Goal: Information Seeking & Learning: Compare options

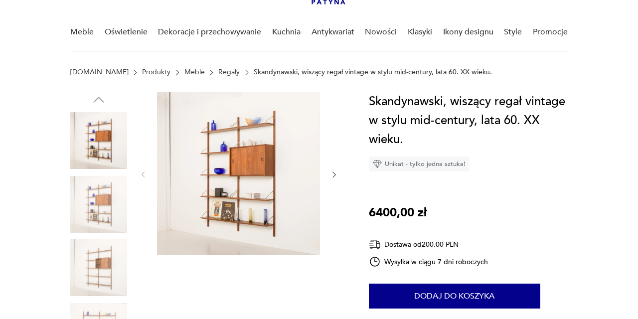
click at [329, 173] on div at bounding box center [238, 174] width 199 height 165
click at [335, 173] on icon "button" at bounding box center [334, 174] width 8 height 8
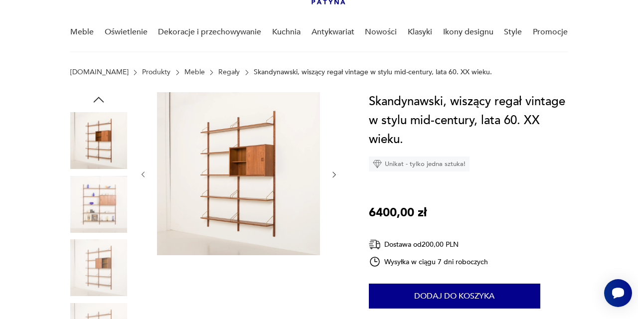
click at [335, 173] on icon "button" at bounding box center [334, 174] width 8 height 8
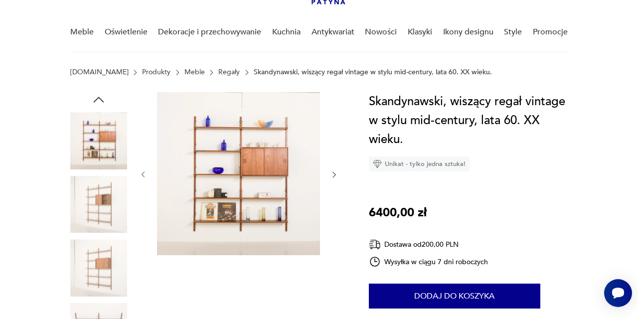
click at [335, 173] on icon "button" at bounding box center [334, 174] width 8 height 8
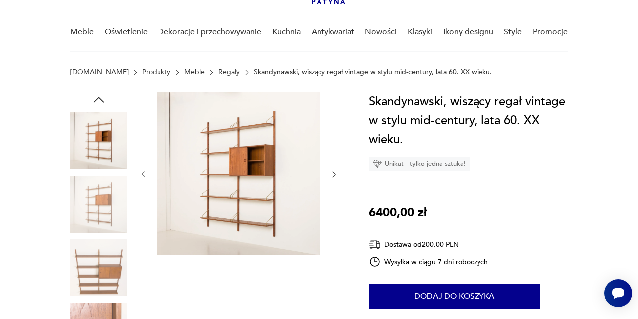
click at [335, 173] on icon "button" at bounding box center [334, 174] width 8 height 8
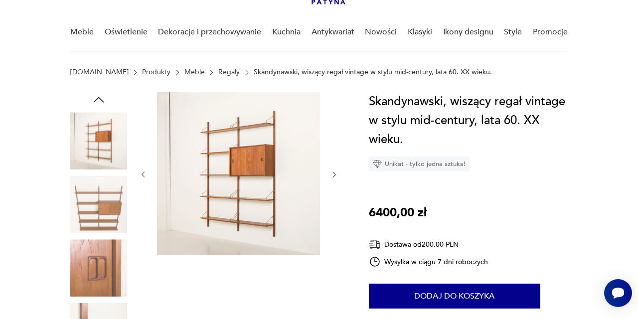
click at [335, 173] on icon "button" at bounding box center [334, 174] width 8 height 8
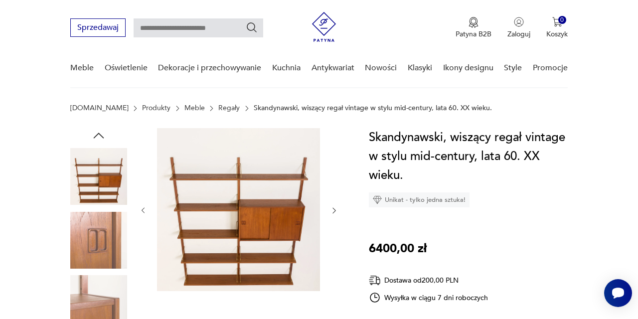
scroll to position [28, 0]
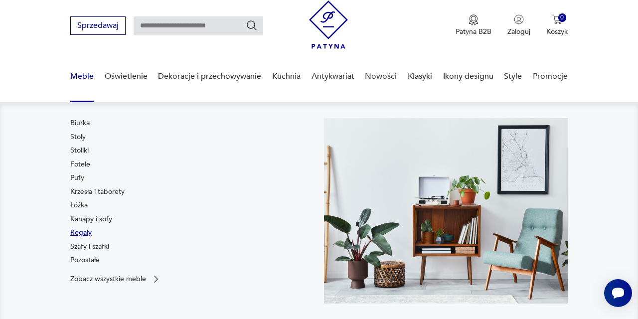
click at [83, 233] on link "Regały" at bounding box center [80, 233] width 21 height 10
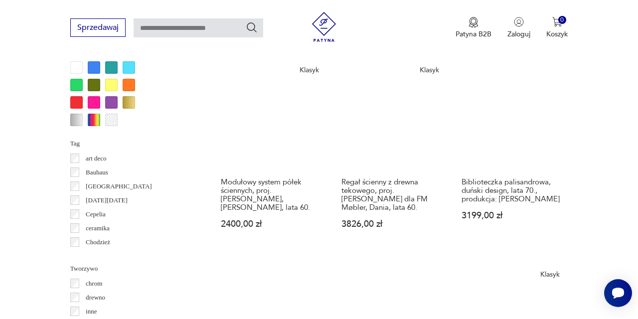
scroll to position [1001, 0]
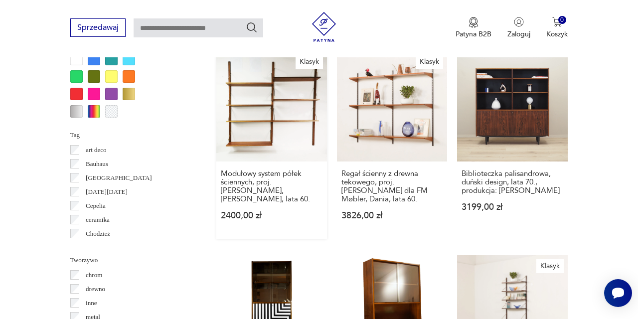
click at [242, 151] on link "Klasyk Modułowy system półek ściennych, proj. Poul Cadovius, Dania, lata 60. 24…" at bounding box center [271, 145] width 111 height 188
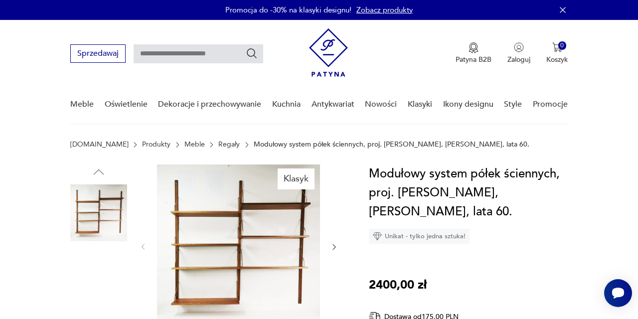
click at [234, 216] on img at bounding box center [238, 245] width 163 height 163
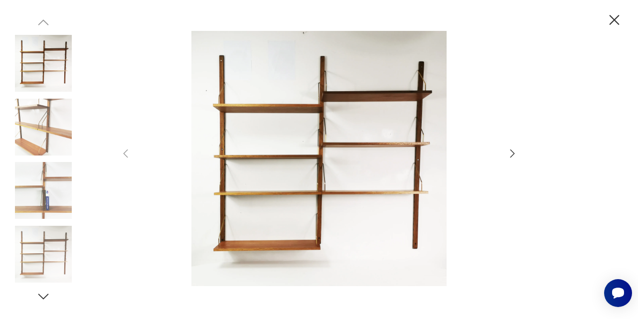
click at [512, 151] on icon "button" at bounding box center [512, 153] width 4 height 8
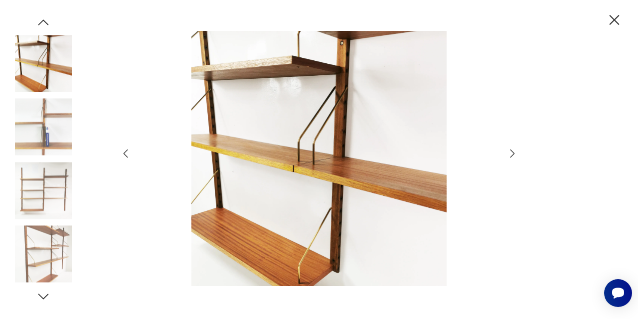
click at [512, 151] on icon "button" at bounding box center [512, 153] width 4 height 8
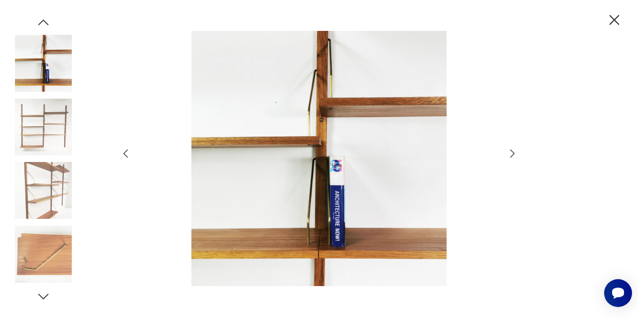
click at [513, 154] on icon "button" at bounding box center [512, 153] width 12 height 12
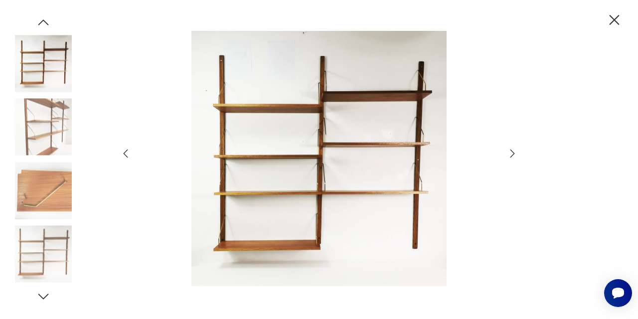
click at [513, 154] on icon "button" at bounding box center [512, 153] width 12 height 12
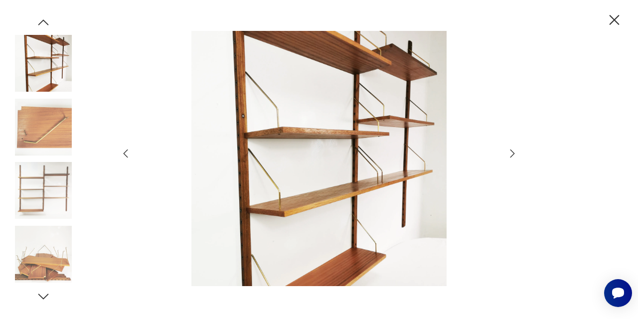
click at [614, 16] on icon "button" at bounding box center [613, 19] width 17 height 17
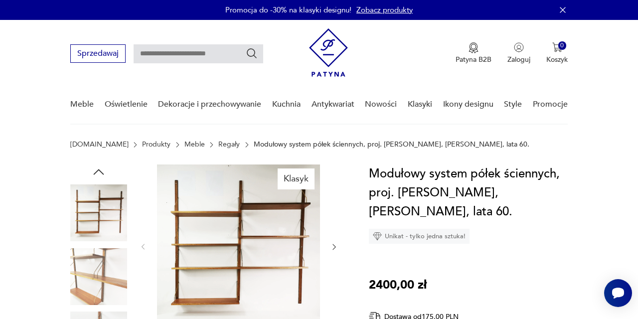
scroll to position [1001, 0]
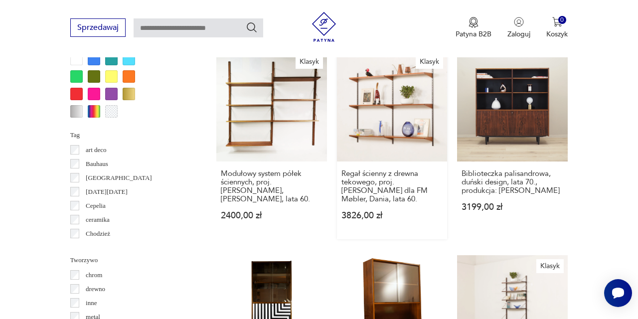
click at [374, 164] on link "Klasyk Regał ścienny z drewna tekowego, proj. Kai Kristiansen dla FM Møbler, Da…" at bounding box center [392, 145] width 111 height 188
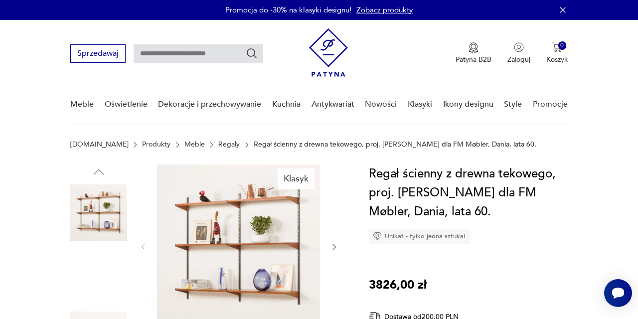
click at [333, 245] on icon "button" at bounding box center [334, 246] width 3 height 5
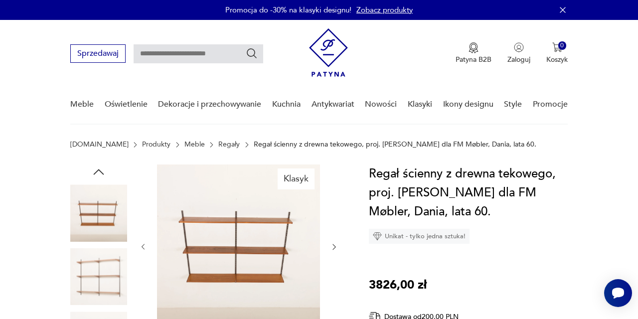
click at [259, 249] on img at bounding box center [238, 245] width 163 height 163
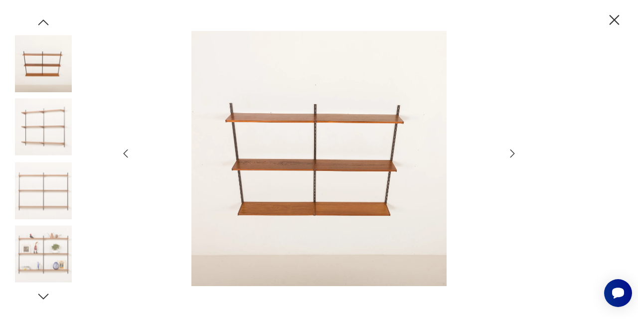
click at [516, 152] on icon "button" at bounding box center [512, 153] width 12 height 12
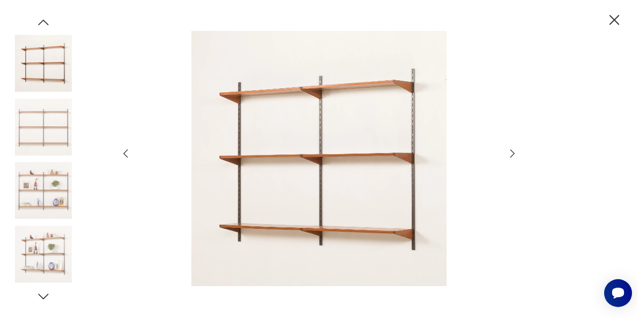
click at [512, 152] on icon "button" at bounding box center [512, 153] width 4 height 8
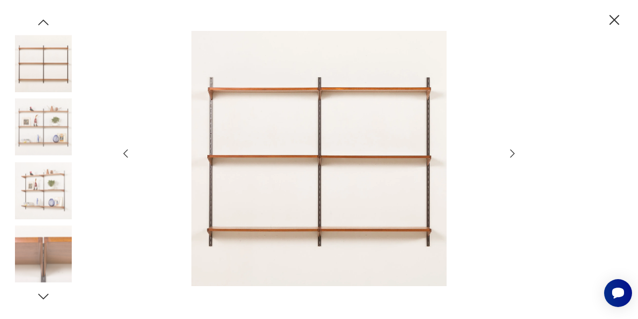
click at [514, 152] on icon "button" at bounding box center [512, 153] width 12 height 12
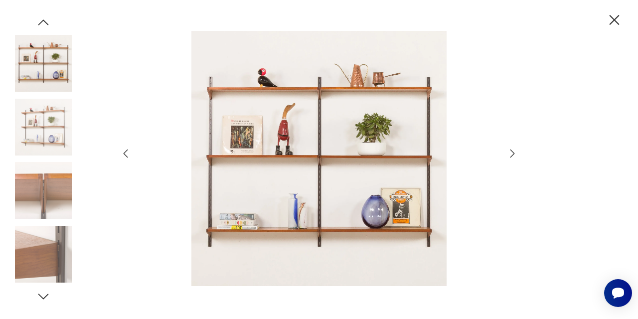
click at [514, 152] on icon "button" at bounding box center [512, 153] width 12 height 12
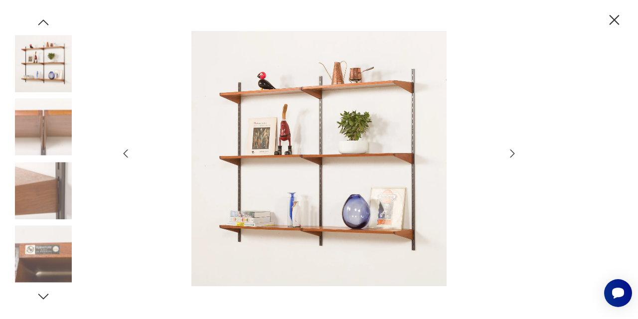
click at [514, 152] on icon "button" at bounding box center [512, 153] width 12 height 12
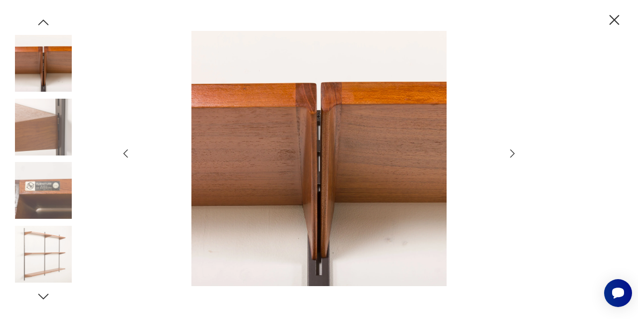
click at [515, 154] on icon "button" at bounding box center [512, 153] width 12 height 12
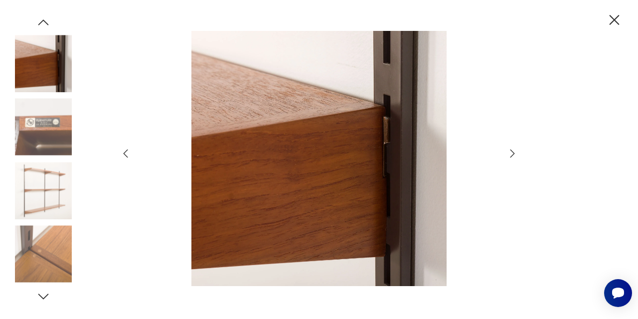
click at [515, 154] on icon "button" at bounding box center [512, 153] width 12 height 12
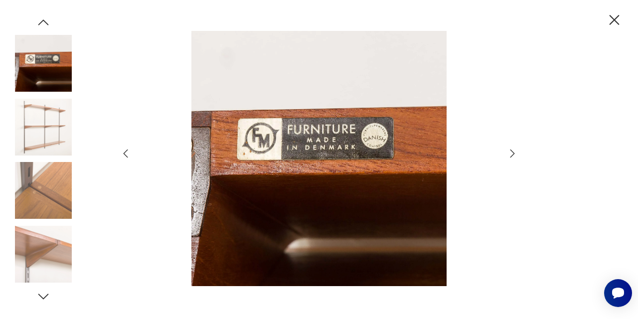
click at [515, 154] on icon "button" at bounding box center [512, 153] width 12 height 12
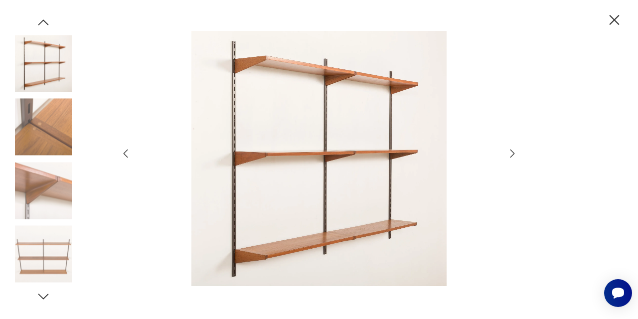
click at [515, 154] on icon "button" at bounding box center [512, 153] width 12 height 12
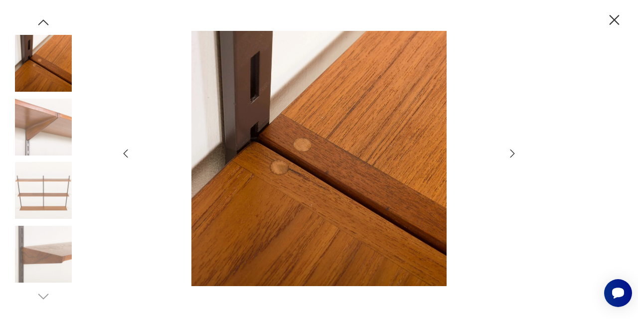
click at [515, 154] on icon "button" at bounding box center [512, 153] width 12 height 12
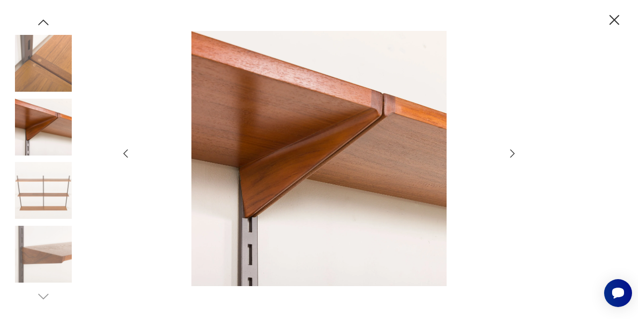
click at [515, 154] on icon "button" at bounding box center [512, 153] width 12 height 12
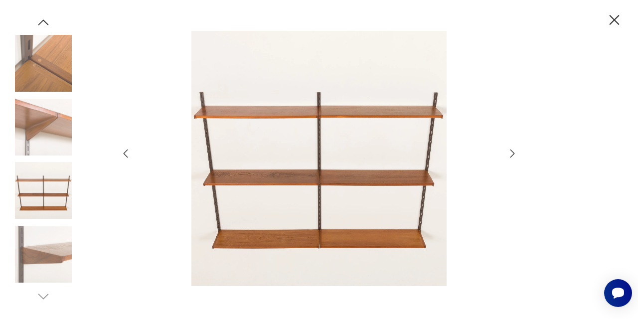
click at [613, 23] on icon "button" at bounding box center [613, 19] width 17 height 17
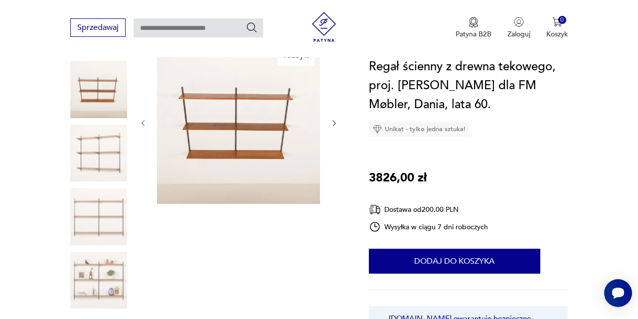
scroll to position [130, 0]
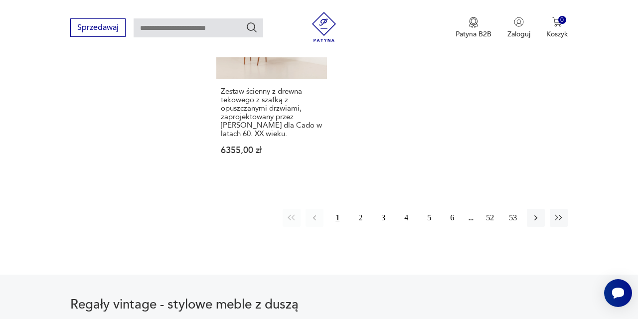
scroll to position [1521, 0]
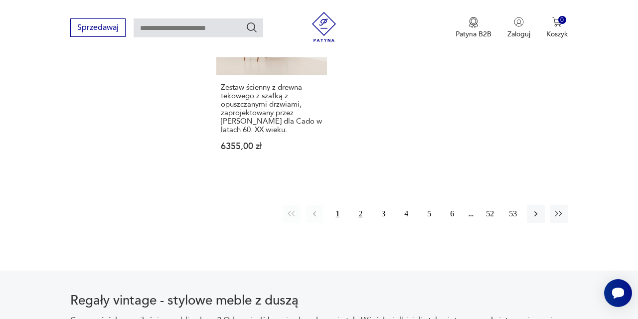
click at [363, 223] on button "2" at bounding box center [360, 214] width 18 height 18
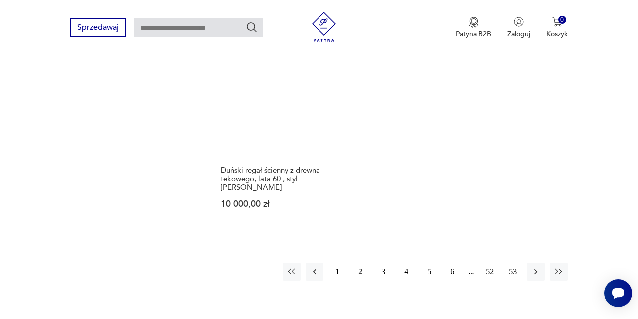
scroll to position [1466, 0]
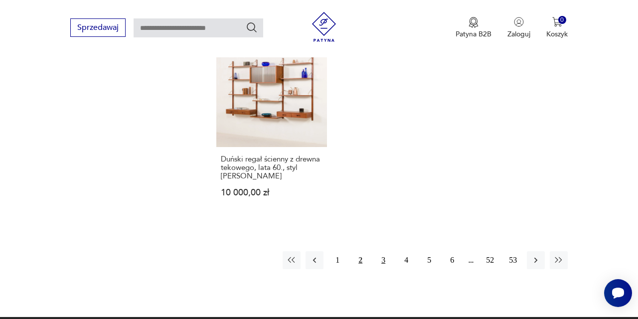
click at [384, 269] on button "3" at bounding box center [383, 260] width 18 height 18
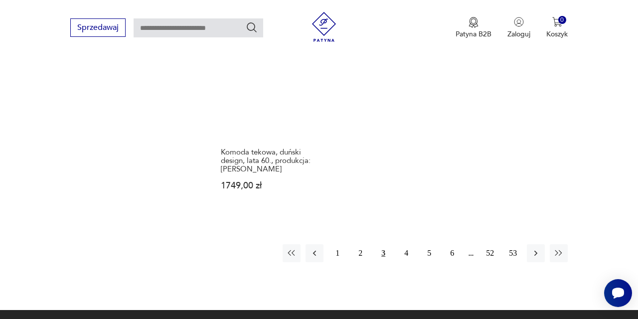
scroll to position [1541, 0]
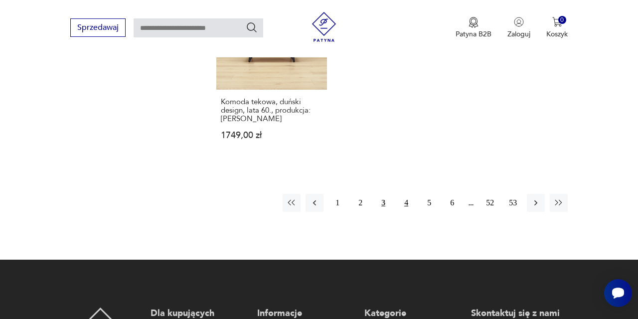
click at [406, 212] on button "4" at bounding box center [406, 203] width 18 height 18
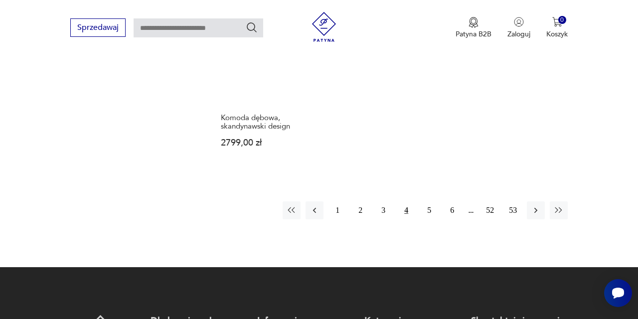
scroll to position [1493, 0]
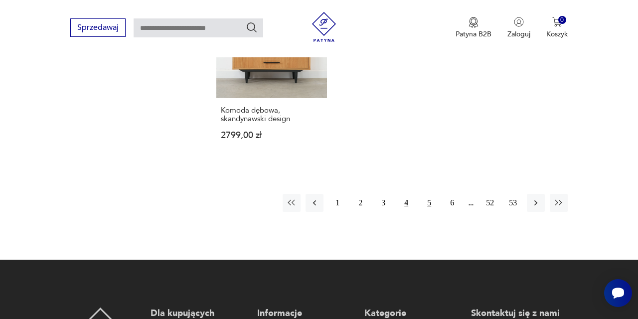
click at [430, 212] on button "5" at bounding box center [429, 203] width 18 height 18
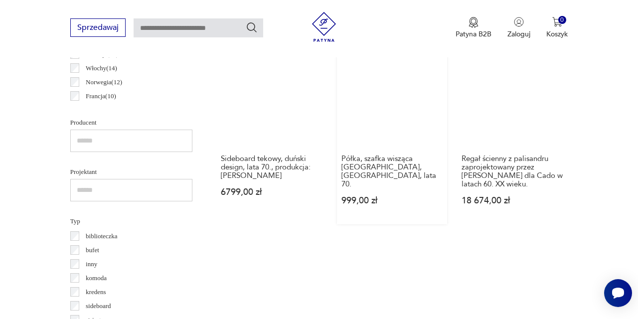
scroll to position [609, 0]
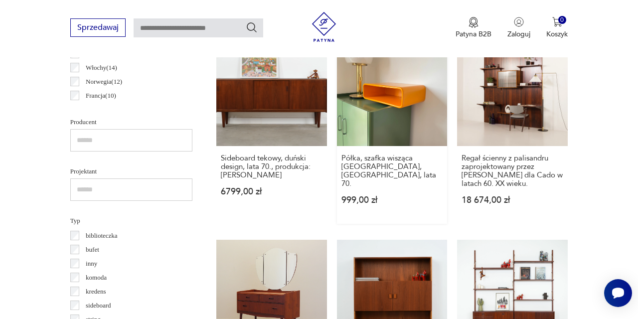
click at [383, 139] on link "Półka, szafka wisząca Schöninger, Niemcy, lata 70. 999,00 zł" at bounding box center [392, 129] width 111 height 188
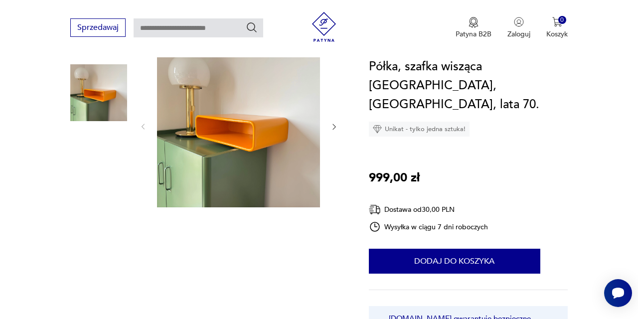
scroll to position [116, 0]
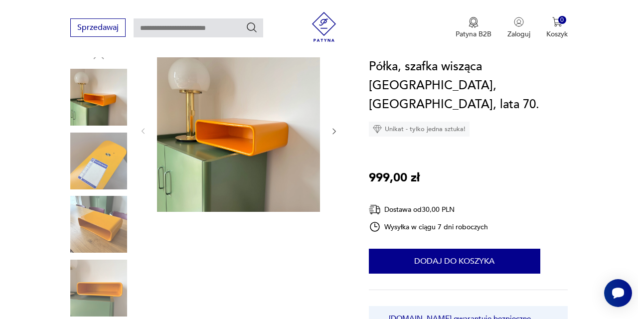
click at [333, 132] on icon "button" at bounding box center [334, 131] width 8 height 8
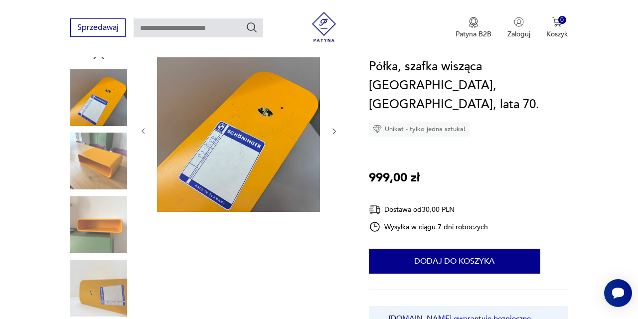
click at [333, 132] on icon "button" at bounding box center [334, 131] width 8 height 8
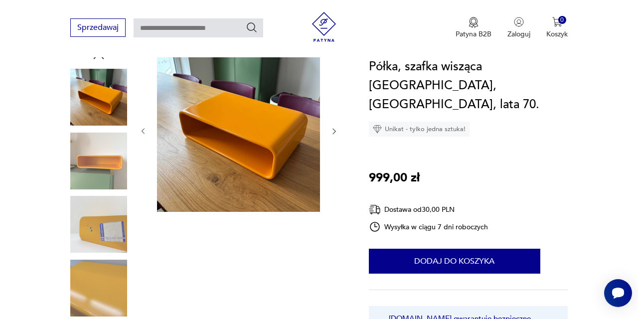
click at [333, 132] on icon "button" at bounding box center [334, 131] width 8 height 8
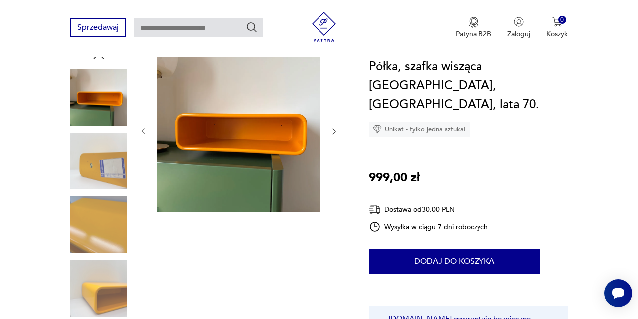
click at [333, 132] on icon "button" at bounding box center [334, 131] width 8 height 8
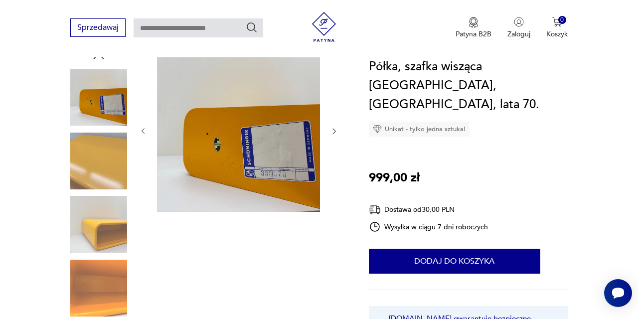
click at [333, 132] on icon "button" at bounding box center [334, 131] width 8 height 8
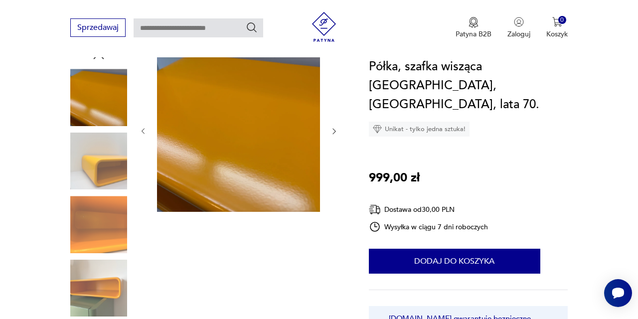
click at [333, 132] on icon "button" at bounding box center [334, 131] width 8 height 8
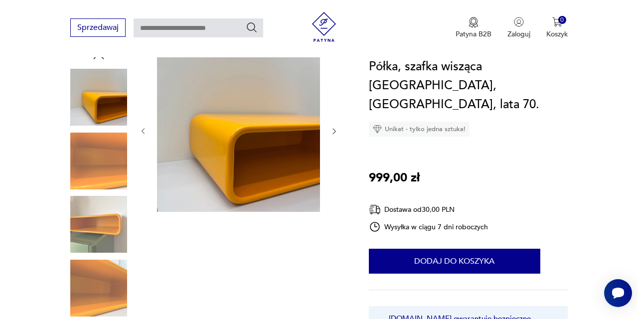
click at [333, 132] on icon "button" at bounding box center [334, 131] width 8 height 8
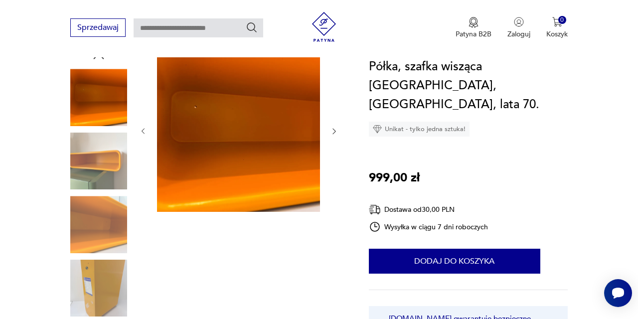
click at [333, 132] on icon "button" at bounding box center [334, 131] width 8 height 8
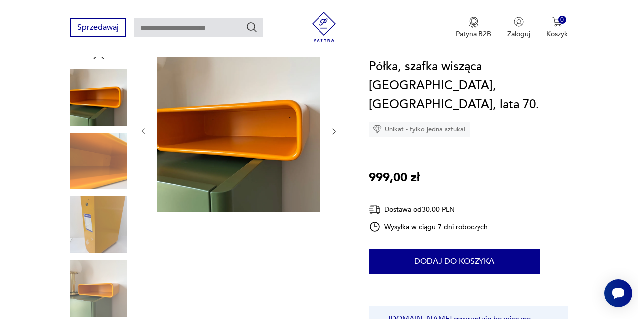
click at [333, 132] on icon "button" at bounding box center [334, 131] width 8 height 8
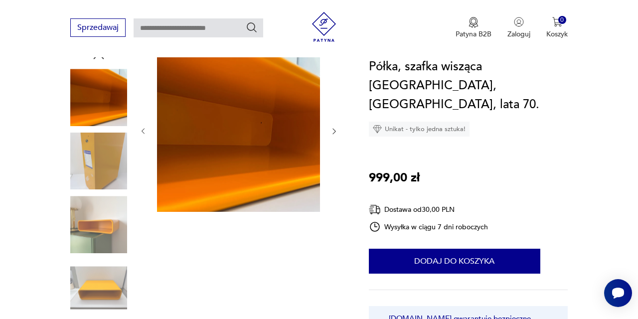
click at [333, 132] on icon "button" at bounding box center [334, 131] width 8 height 8
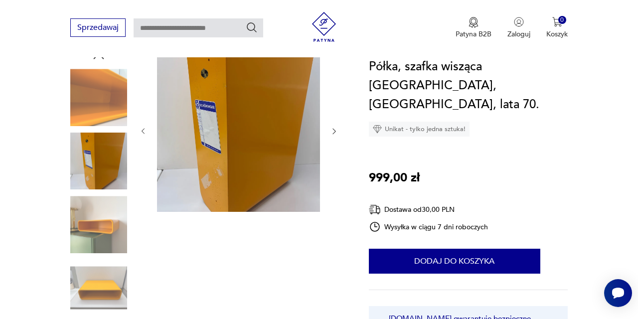
click at [333, 132] on icon "button" at bounding box center [334, 131] width 8 height 8
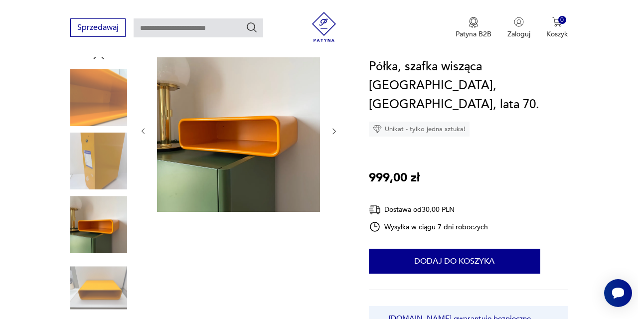
click at [333, 132] on icon "button" at bounding box center [334, 131] width 8 height 8
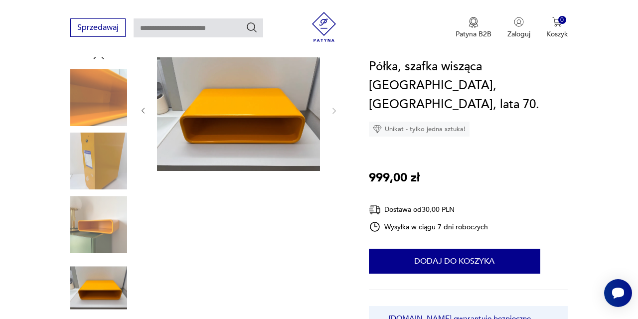
click at [333, 132] on div at bounding box center [238, 111] width 199 height 124
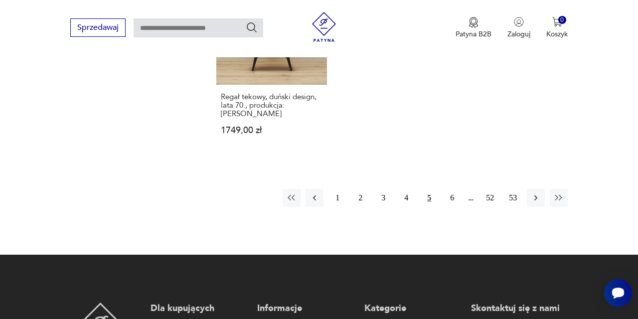
scroll to position [1462, 0]
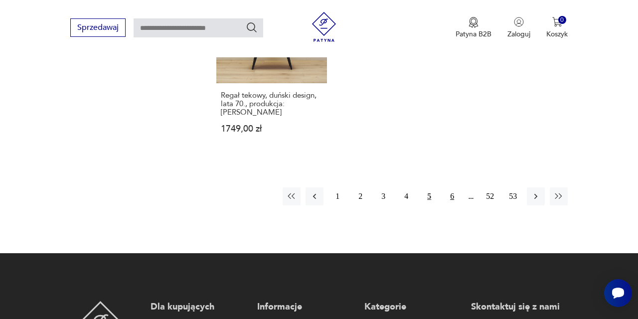
click at [453, 205] on button "6" at bounding box center [452, 196] width 18 height 18
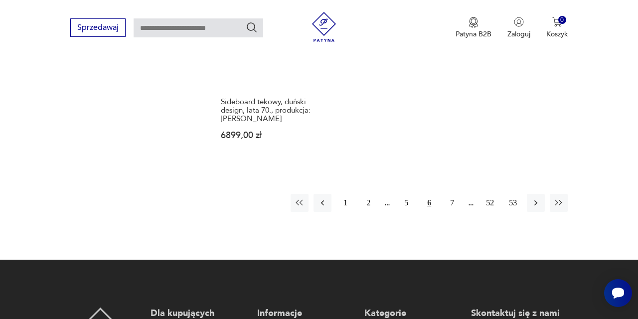
scroll to position [1493, 0]
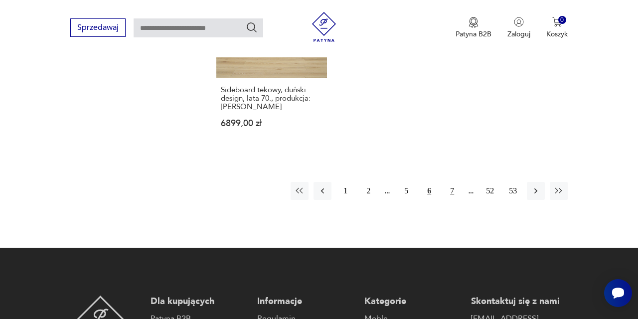
click at [453, 200] on button "7" at bounding box center [452, 191] width 18 height 18
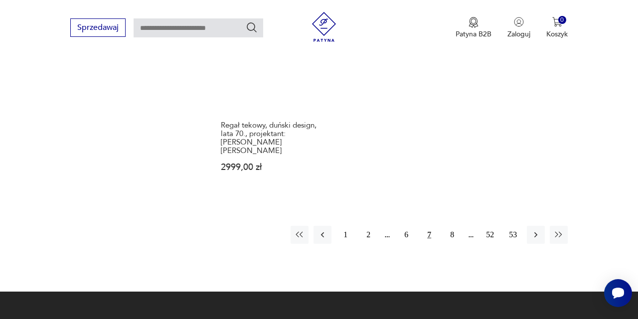
scroll to position [1451, 0]
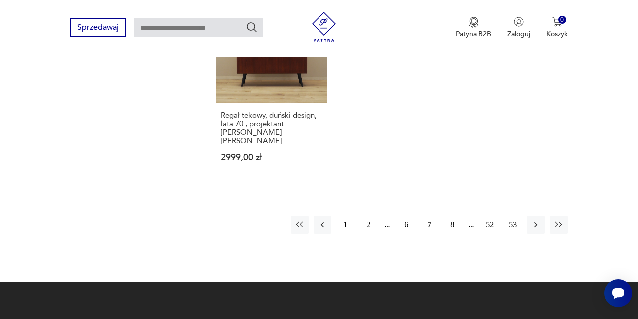
click at [451, 234] on button "8" at bounding box center [452, 225] width 18 height 18
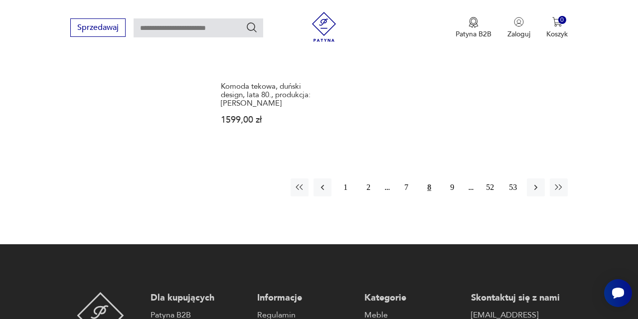
scroll to position [1514, 0]
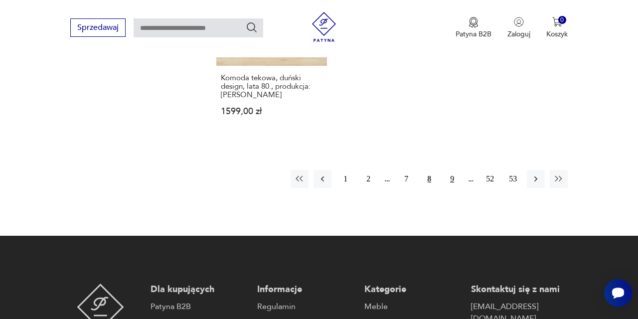
click at [454, 188] on button "9" at bounding box center [452, 179] width 18 height 18
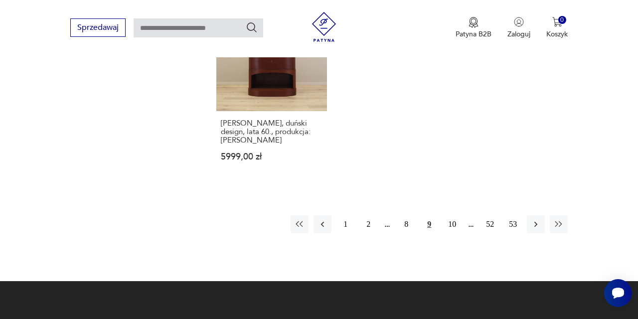
scroll to position [1503, 0]
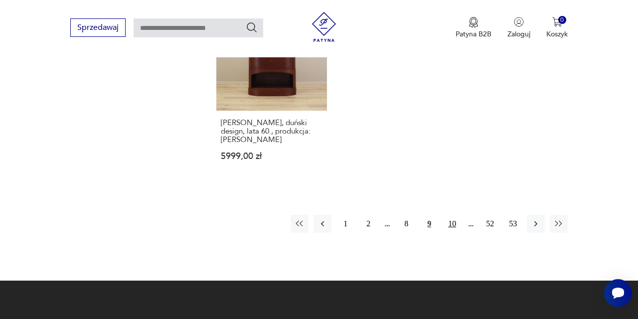
click at [451, 233] on button "10" at bounding box center [452, 224] width 18 height 18
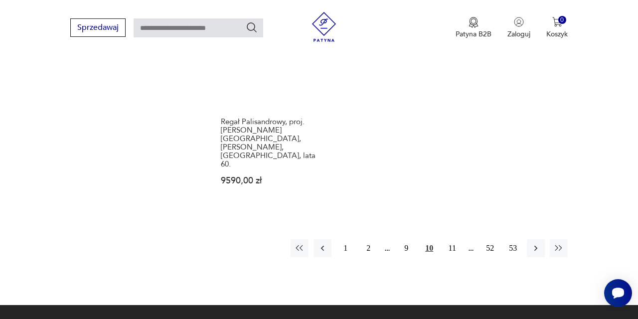
scroll to position [1470, 0]
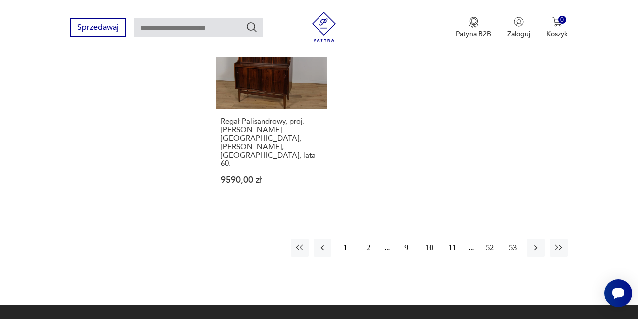
click at [453, 244] on button "11" at bounding box center [452, 248] width 18 height 18
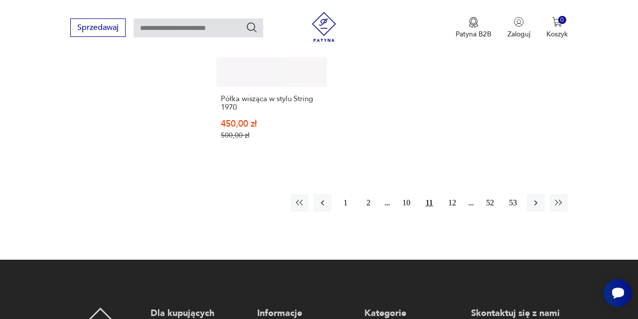
scroll to position [1482, 0]
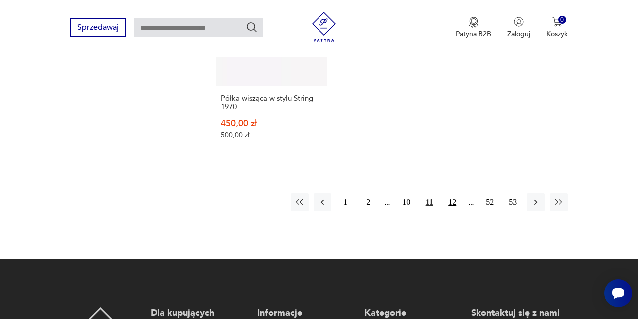
click at [453, 211] on button "12" at bounding box center [452, 202] width 18 height 18
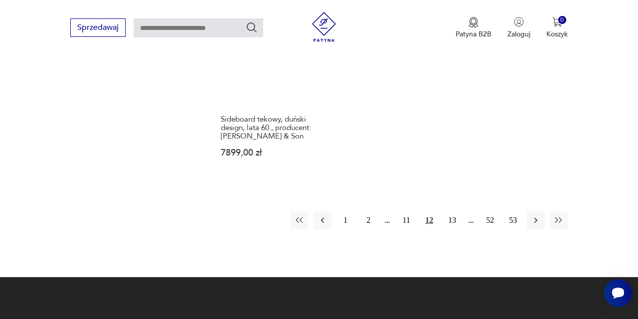
scroll to position [1508, 0]
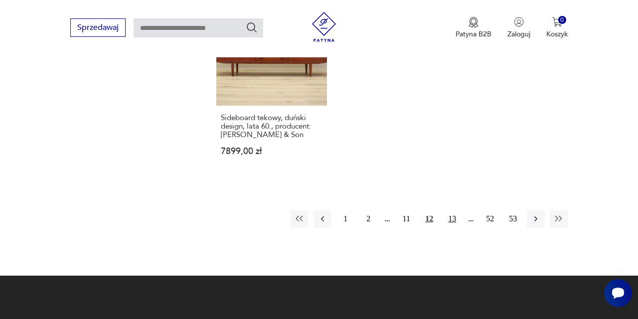
click at [451, 228] on button "13" at bounding box center [452, 219] width 18 height 18
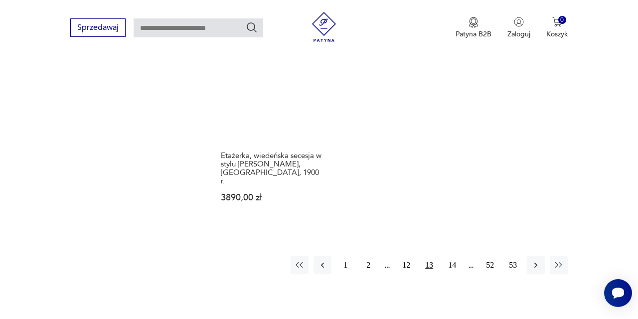
scroll to position [1436, 0]
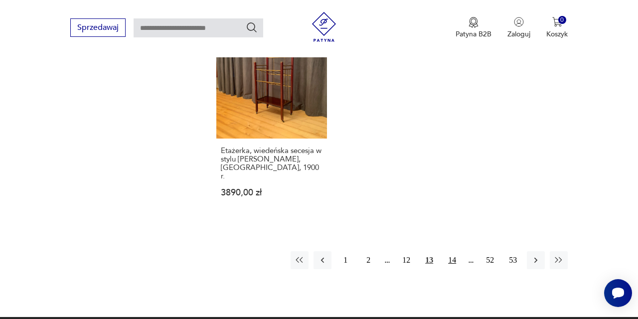
click at [453, 269] on button "14" at bounding box center [452, 260] width 18 height 18
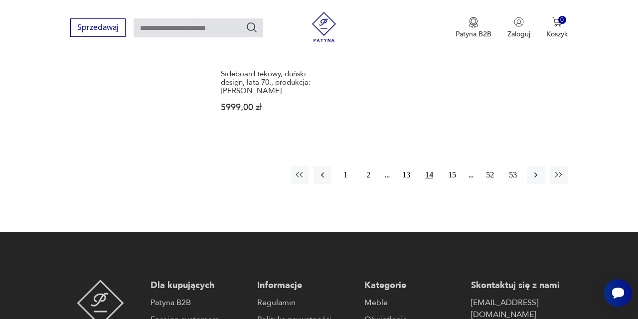
scroll to position [1497, 0]
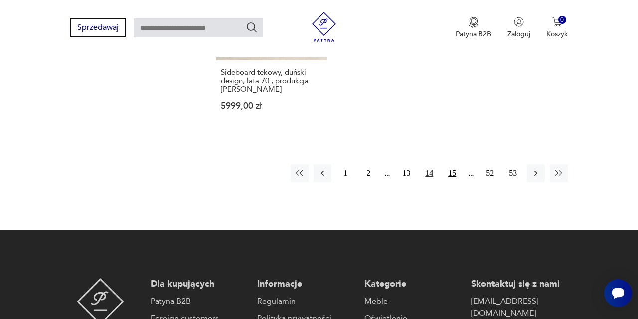
click at [453, 182] on button "15" at bounding box center [452, 173] width 18 height 18
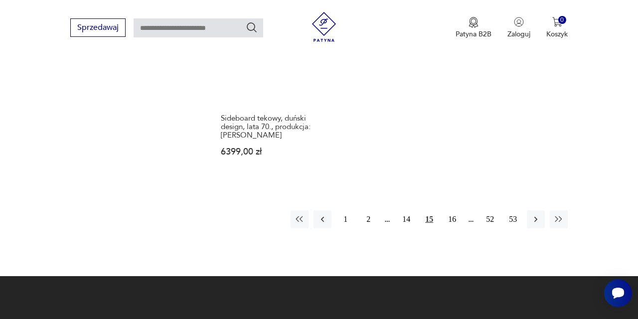
scroll to position [1452, 0]
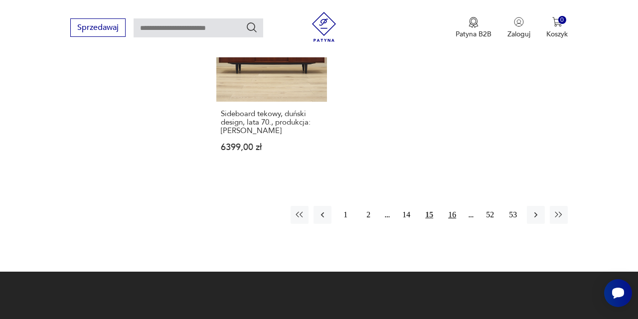
click at [454, 224] on button "16" at bounding box center [452, 215] width 18 height 18
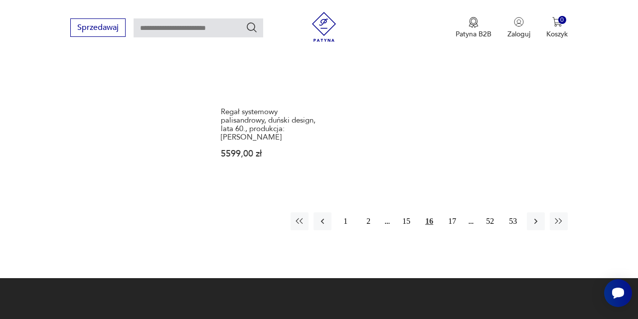
scroll to position [1454, 0]
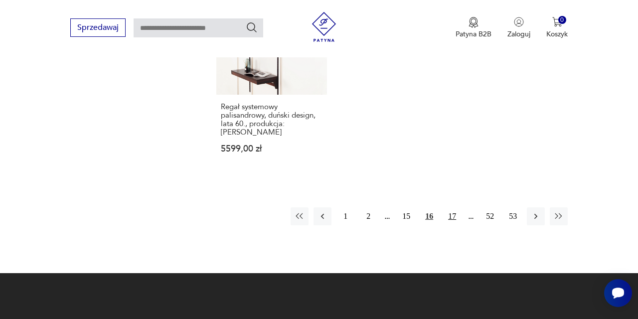
click at [453, 225] on button "17" at bounding box center [452, 216] width 18 height 18
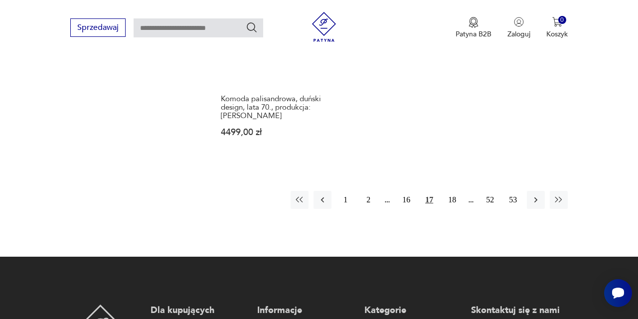
scroll to position [1485, 0]
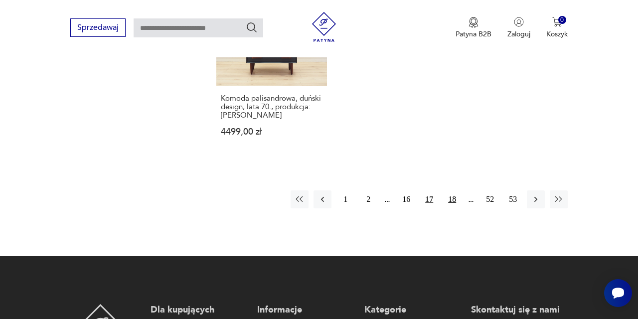
click at [452, 208] on button "18" at bounding box center [452, 199] width 18 height 18
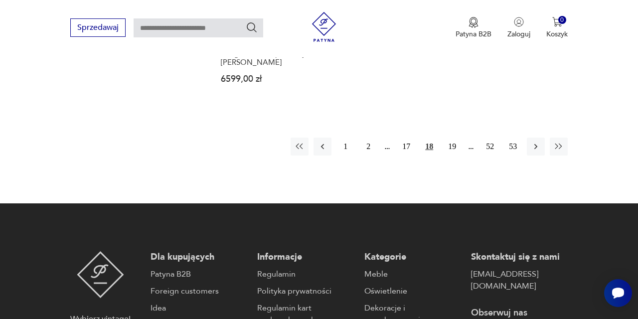
scroll to position [1506, 0]
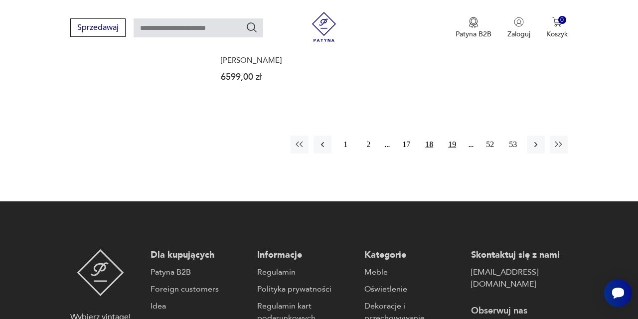
click at [452, 153] on button "19" at bounding box center [452, 144] width 18 height 18
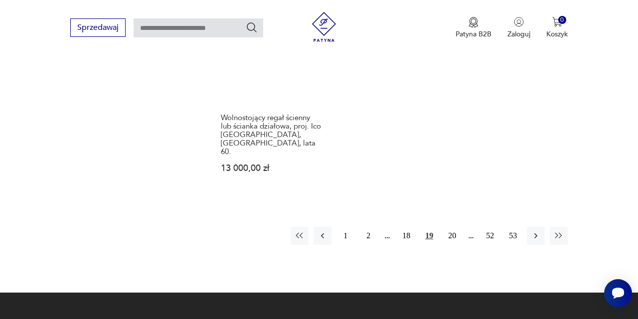
scroll to position [1470, 0]
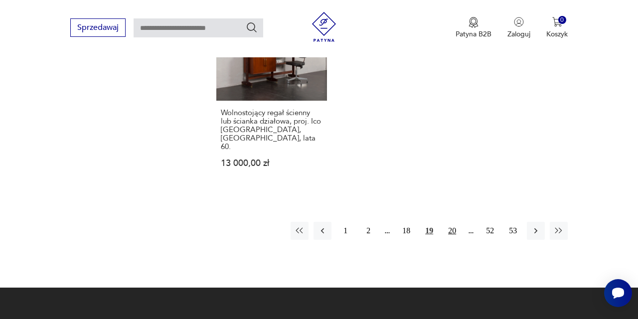
click at [450, 240] on button "20" at bounding box center [452, 231] width 18 height 18
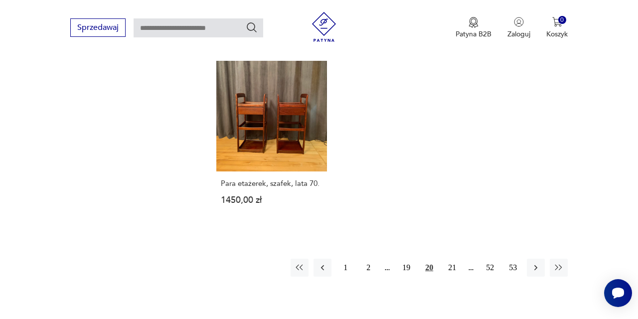
scroll to position [1419, 0]
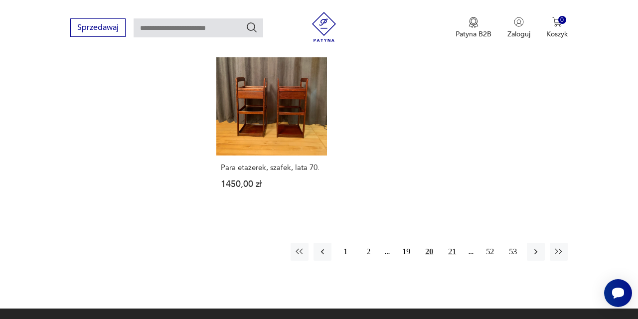
click at [453, 261] on button "21" at bounding box center [452, 252] width 18 height 18
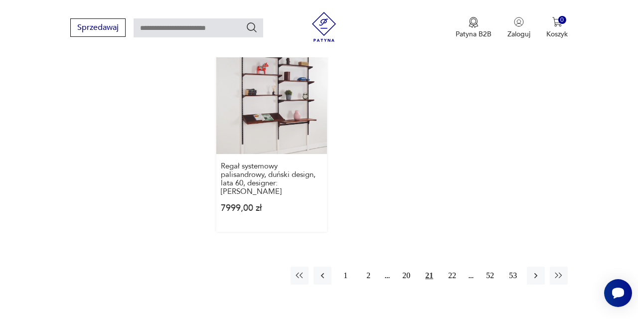
scroll to position [1442, 0]
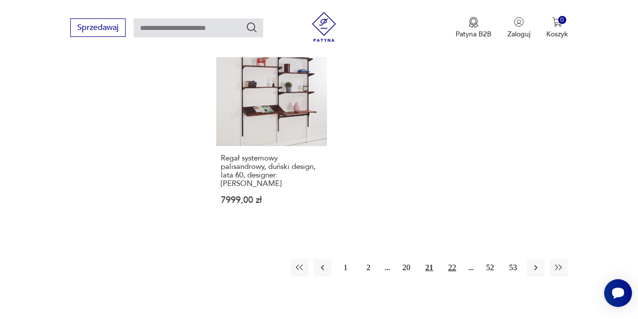
click at [452, 275] on button "22" at bounding box center [452, 268] width 18 height 18
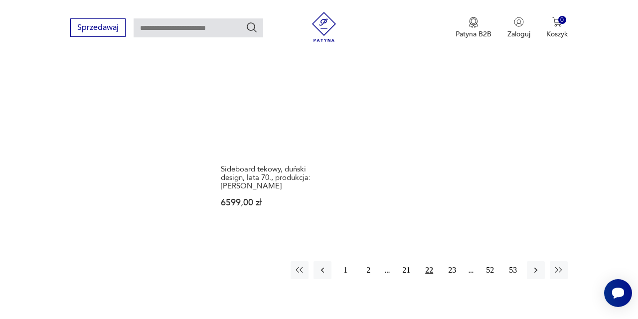
scroll to position [1393, 0]
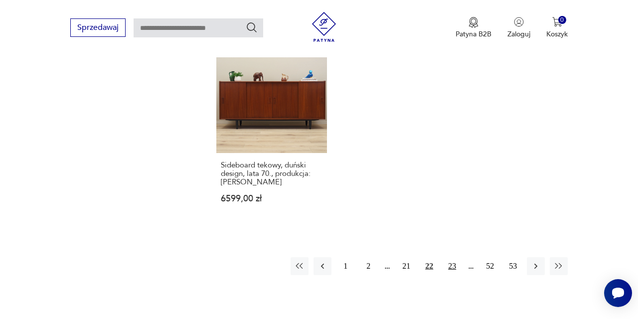
click at [454, 275] on button "23" at bounding box center [452, 266] width 18 height 18
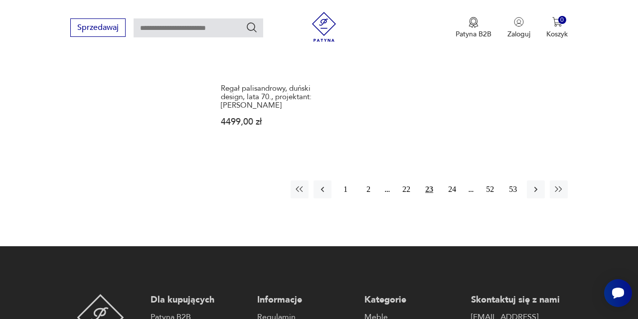
scroll to position [1474, 0]
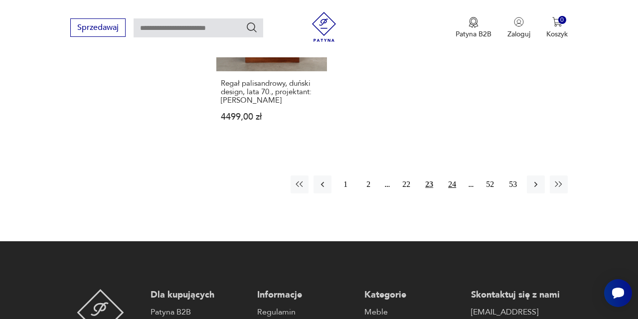
click at [449, 193] on button "24" at bounding box center [452, 184] width 18 height 18
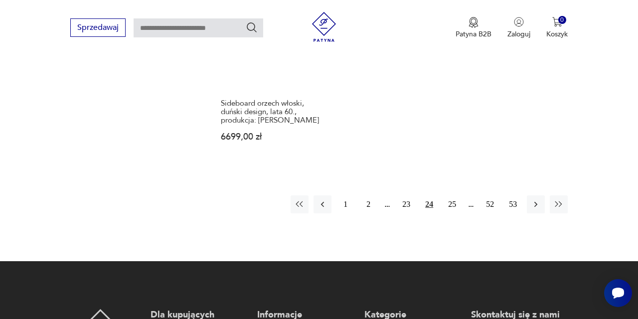
scroll to position [1473, 0]
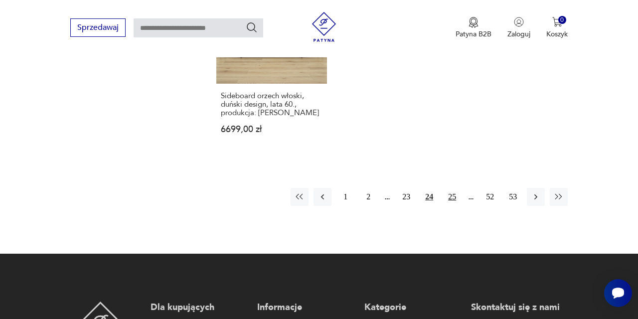
click at [453, 206] on button "25" at bounding box center [452, 197] width 18 height 18
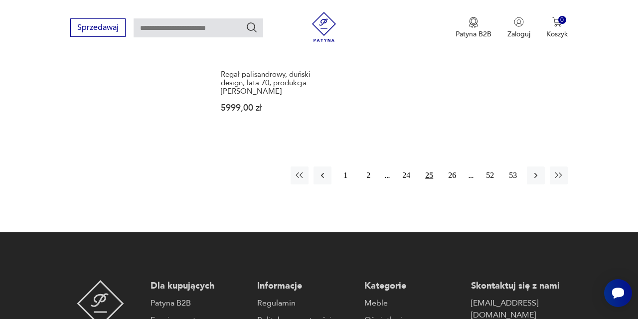
scroll to position [1508, 0]
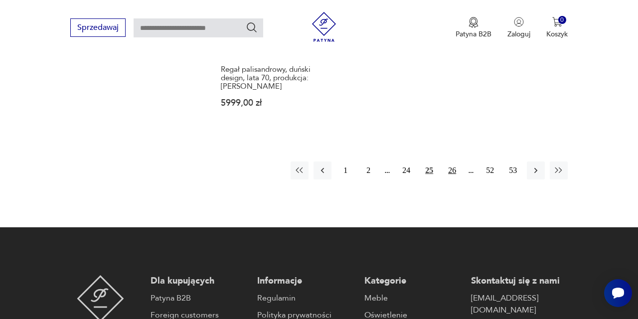
click at [451, 179] on button "26" at bounding box center [452, 170] width 18 height 18
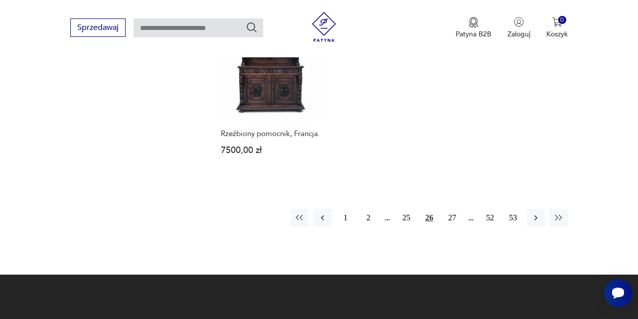
scroll to position [1455, 0]
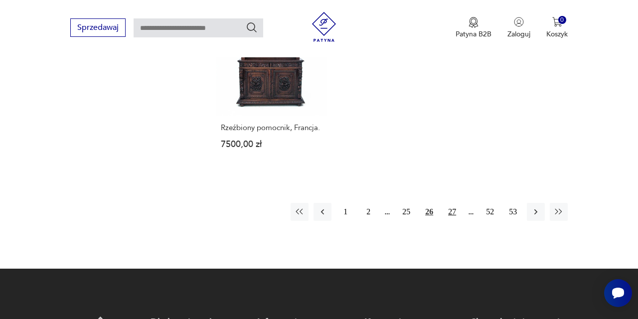
click at [451, 221] on button "27" at bounding box center [452, 212] width 18 height 18
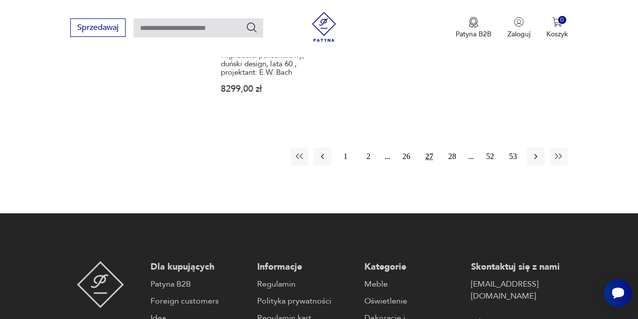
scroll to position [1487, 0]
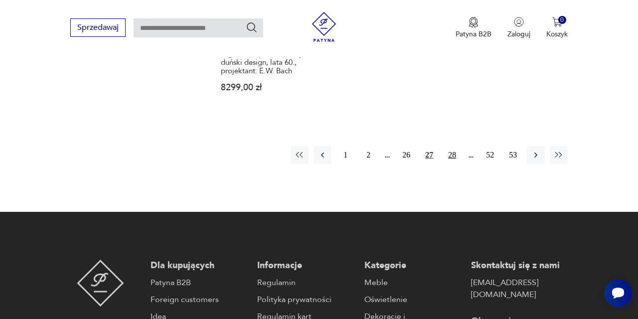
click at [454, 164] on button "28" at bounding box center [452, 155] width 18 height 18
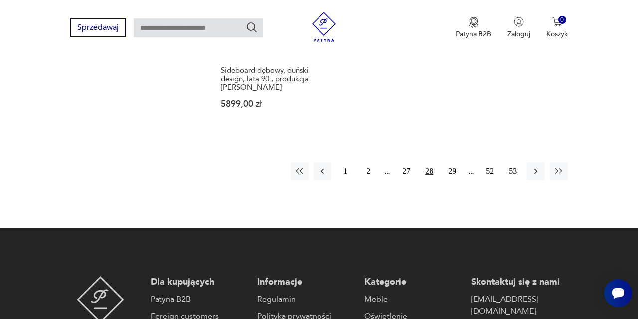
scroll to position [1512, 0]
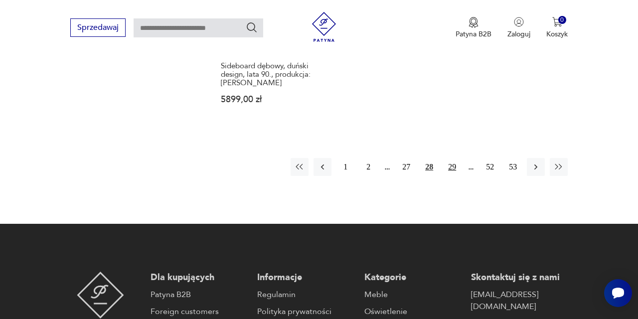
click at [452, 176] on button "29" at bounding box center [452, 167] width 18 height 18
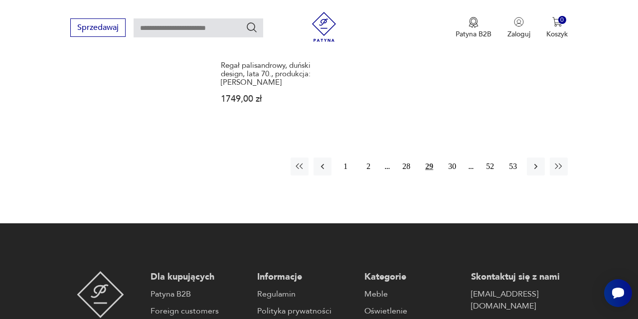
scroll to position [1502, 0]
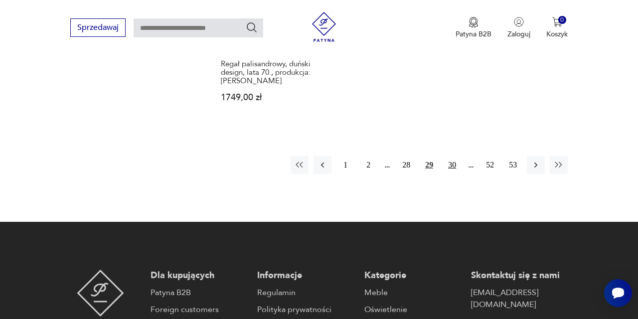
click at [453, 174] on button "30" at bounding box center [452, 165] width 18 height 18
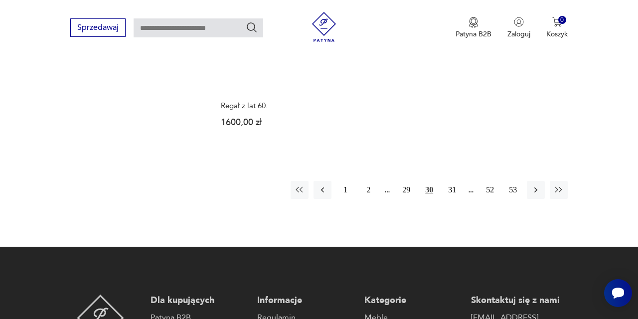
scroll to position [1461, 0]
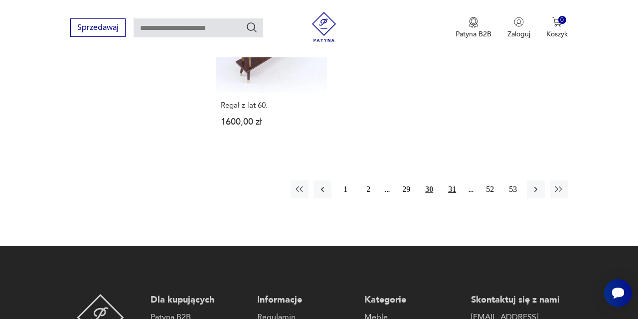
click at [452, 198] on button "31" at bounding box center [452, 189] width 18 height 18
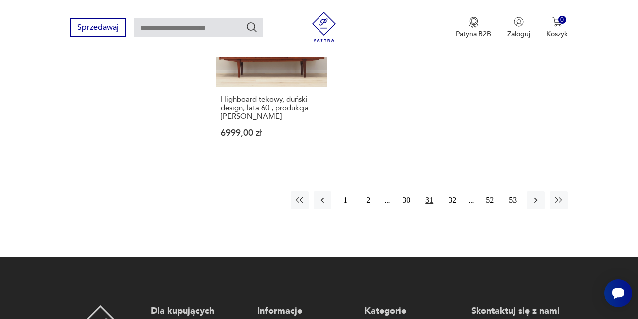
scroll to position [1483, 0]
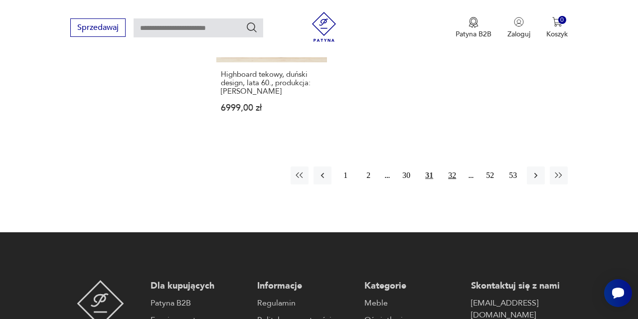
click at [451, 184] on button "32" at bounding box center [452, 175] width 18 height 18
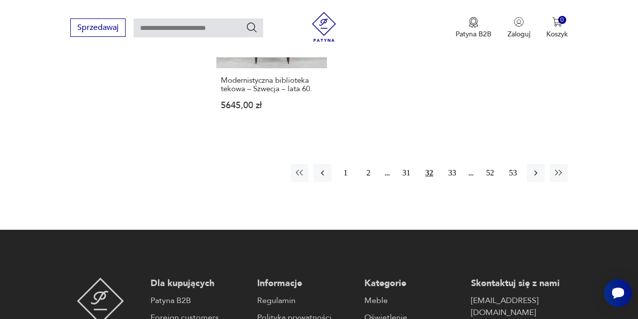
scroll to position [1502, 0]
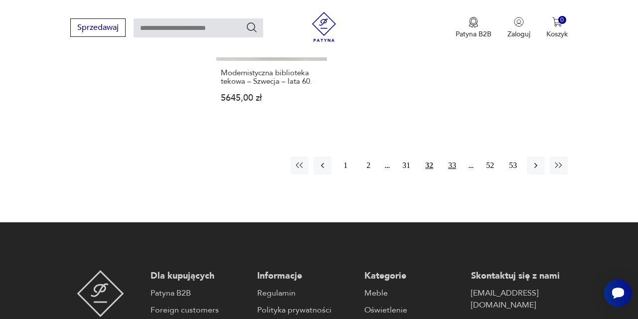
click at [454, 174] on button "33" at bounding box center [452, 165] width 18 height 18
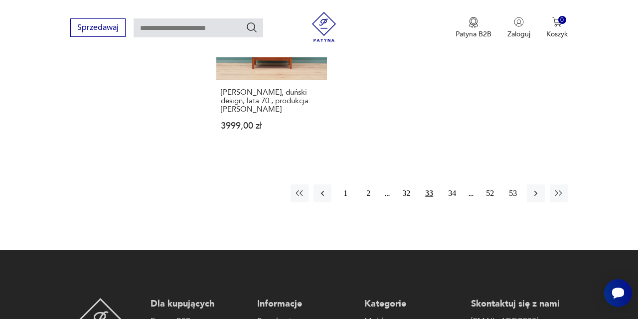
scroll to position [1513, 0]
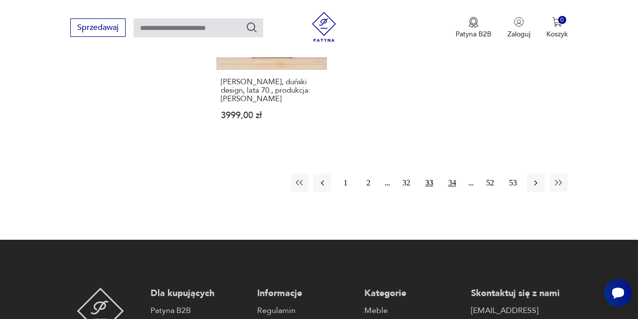
click at [454, 192] on button "34" at bounding box center [452, 183] width 18 height 18
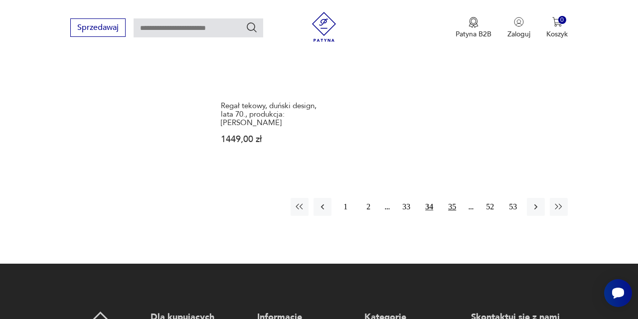
scroll to position [1441, 0]
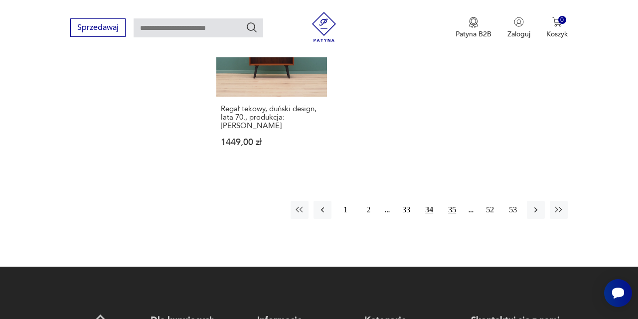
click at [453, 219] on button "35" at bounding box center [452, 210] width 18 height 18
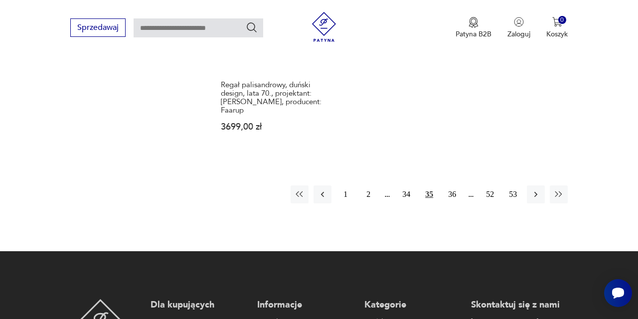
scroll to position [1515, 0]
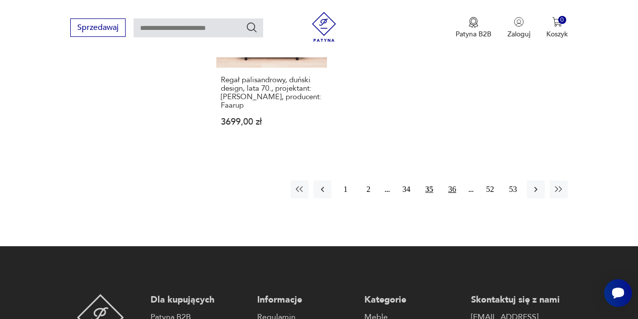
click at [454, 198] on button "36" at bounding box center [452, 189] width 18 height 18
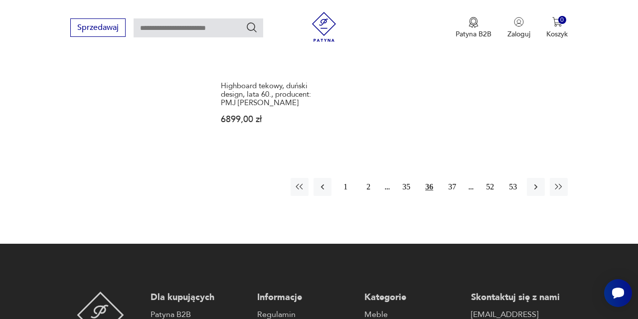
scroll to position [1483, 0]
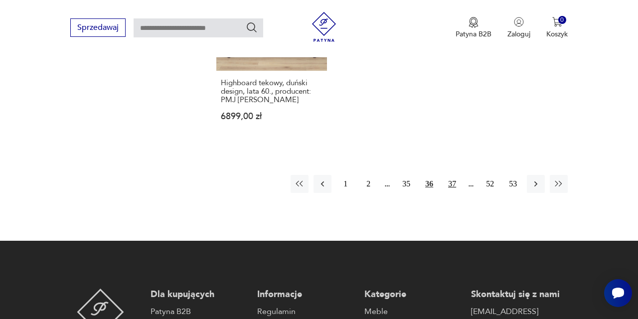
click at [451, 193] on button "37" at bounding box center [452, 184] width 18 height 18
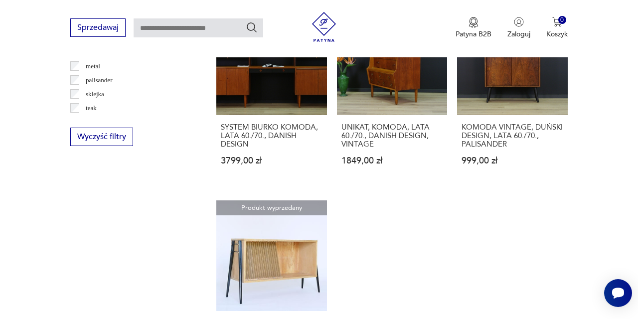
scroll to position [1246, 0]
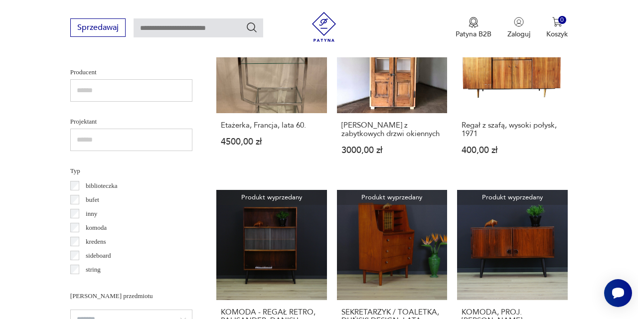
scroll to position [663, 0]
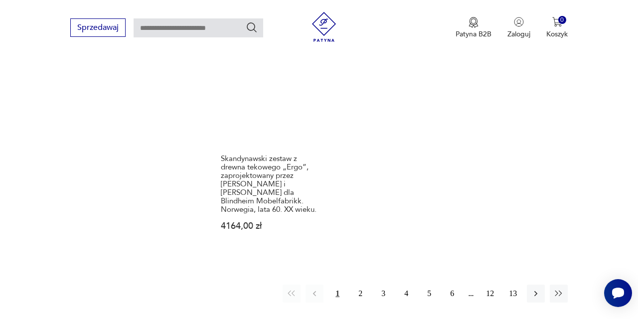
scroll to position [1499, 0]
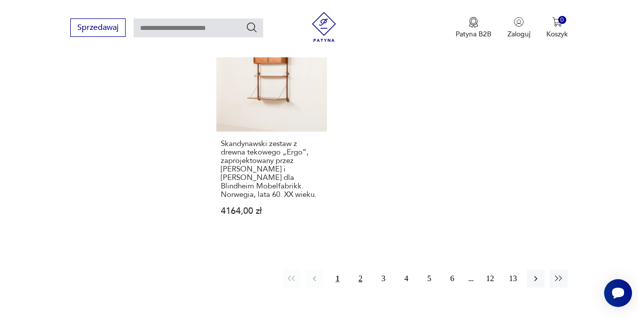
click at [364, 285] on button "2" at bounding box center [360, 278] width 18 height 18
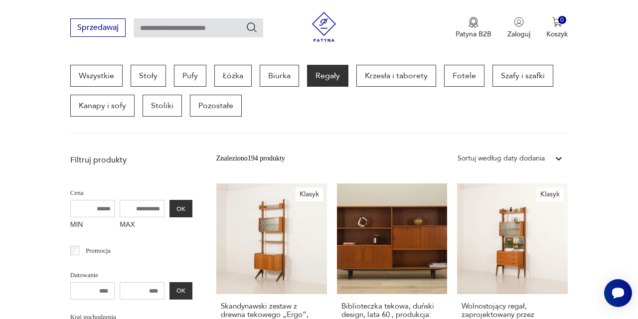
click at [207, 32] on input "text" at bounding box center [198, 27] width 130 height 19
type input "**********"
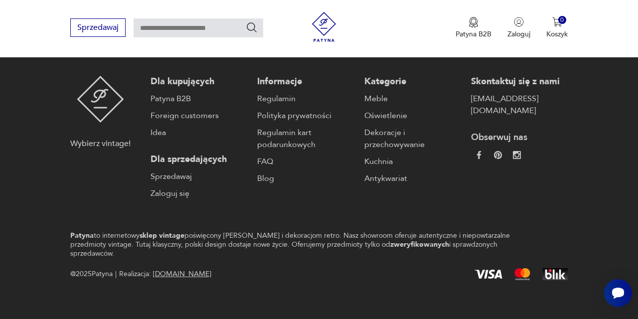
type input "**********"
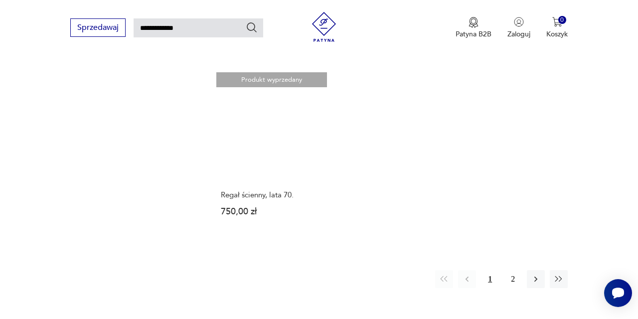
scroll to position [1213, 0]
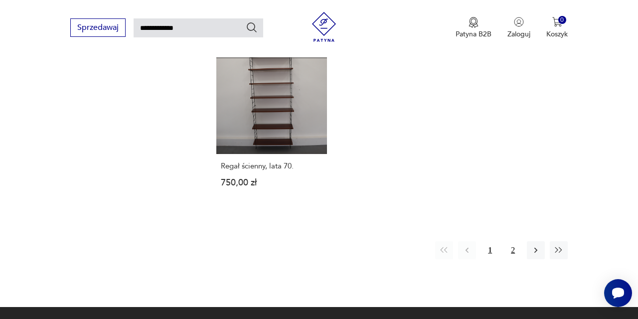
click at [514, 259] on button "2" at bounding box center [513, 250] width 18 height 18
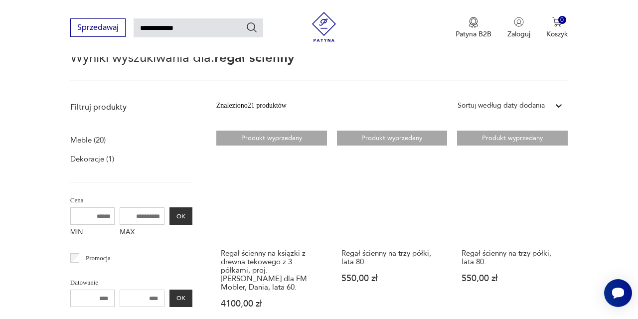
scroll to position [87, 0]
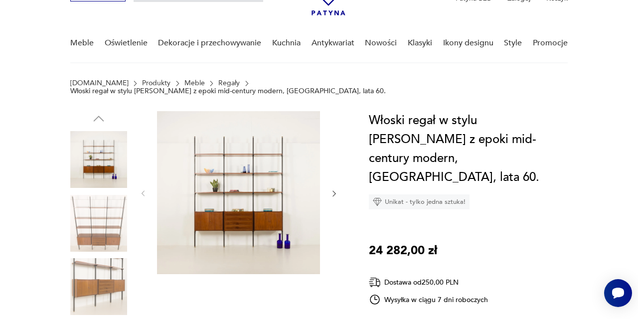
scroll to position [92, 0]
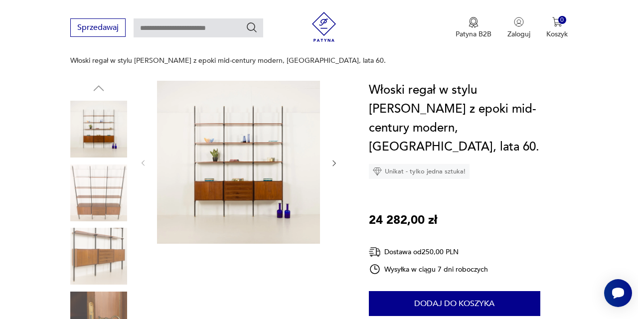
click at [101, 117] on img at bounding box center [98, 129] width 57 height 57
click at [208, 142] on img at bounding box center [238, 162] width 163 height 163
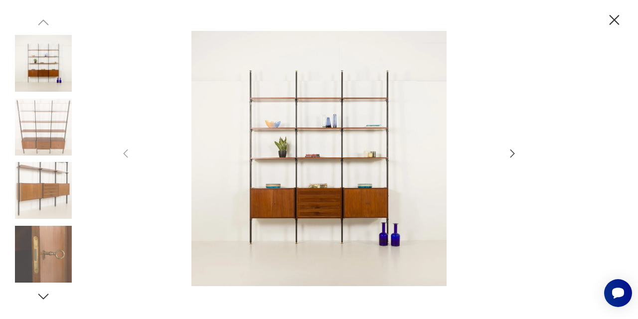
click at [510, 155] on icon "button" at bounding box center [512, 153] width 12 height 12
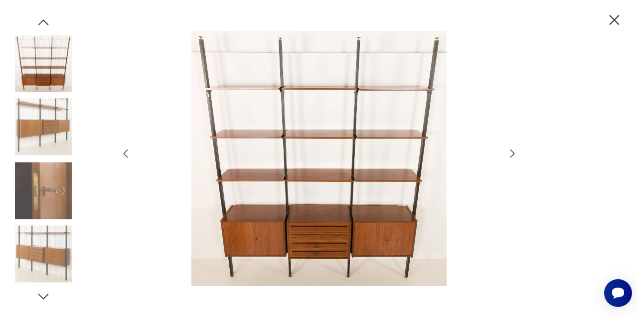
click at [510, 155] on icon "button" at bounding box center [512, 153] width 12 height 12
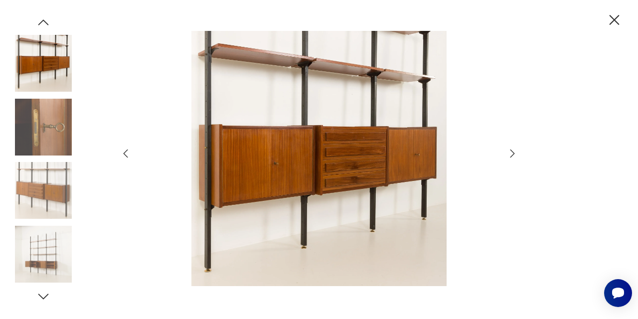
click at [510, 155] on icon "button" at bounding box center [512, 153] width 12 height 12
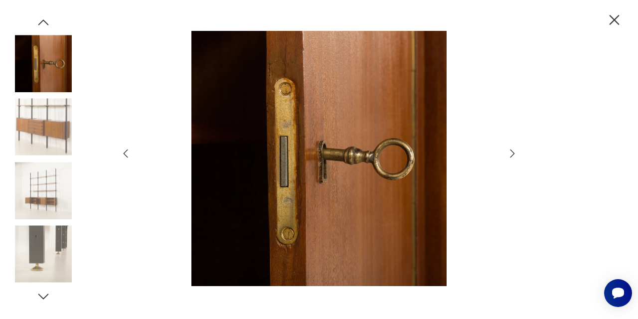
click at [510, 155] on icon "button" at bounding box center [512, 153] width 12 height 12
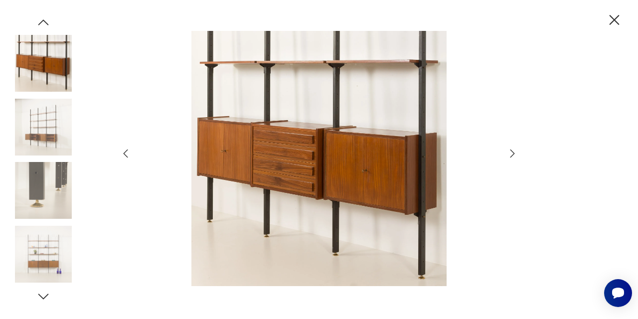
click at [510, 155] on icon "button" at bounding box center [512, 153] width 12 height 12
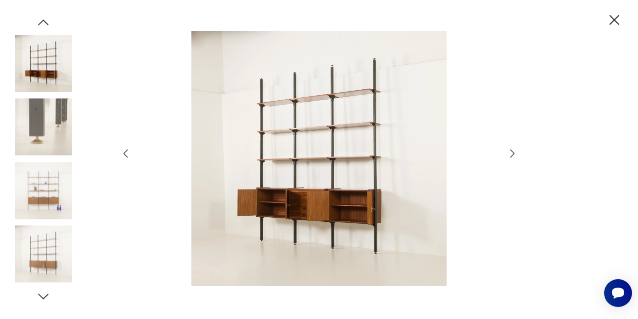
click at [510, 155] on icon "button" at bounding box center [512, 153] width 12 height 12
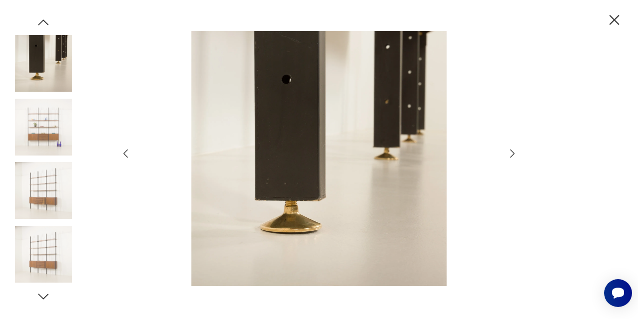
click at [510, 155] on icon "button" at bounding box center [512, 153] width 12 height 12
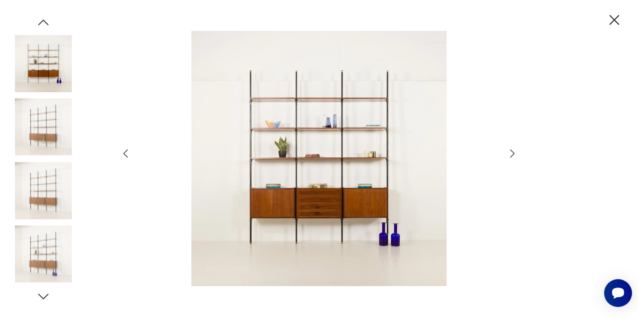
click at [613, 19] on icon "button" at bounding box center [614, 20] width 10 height 10
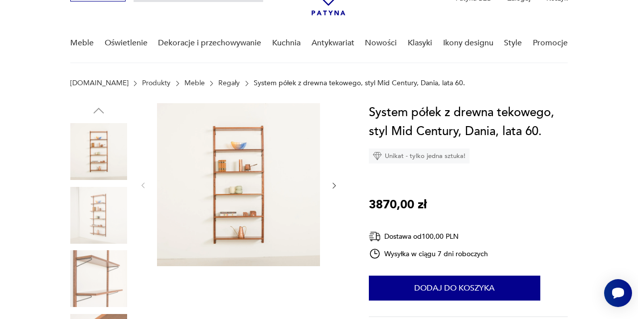
scroll to position [37, 0]
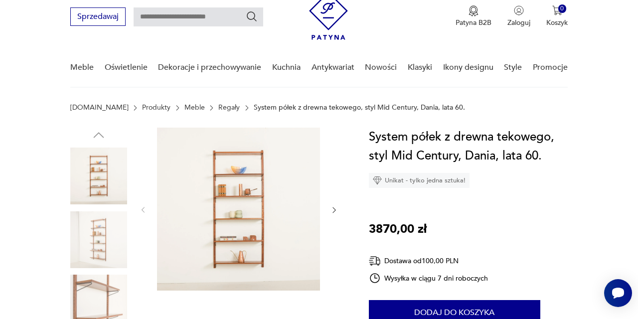
click at [264, 169] on img at bounding box center [238, 209] width 163 height 163
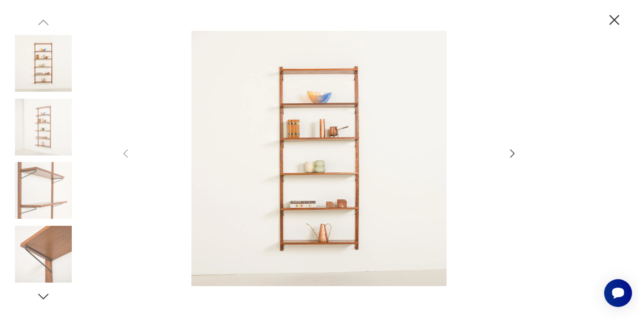
click at [511, 154] on icon "button" at bounding box center [512, 153] width 12 height 12
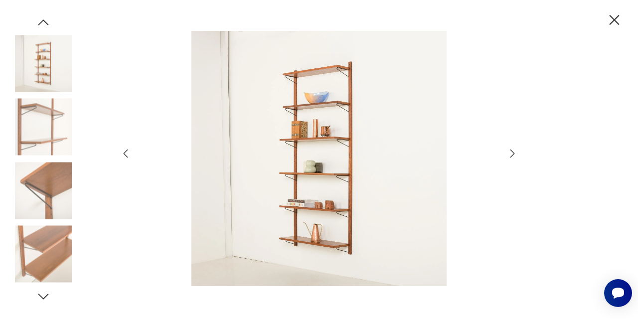
click at [511, 154] on icon "button" at bounding box center [512, 153] width 12 height 12
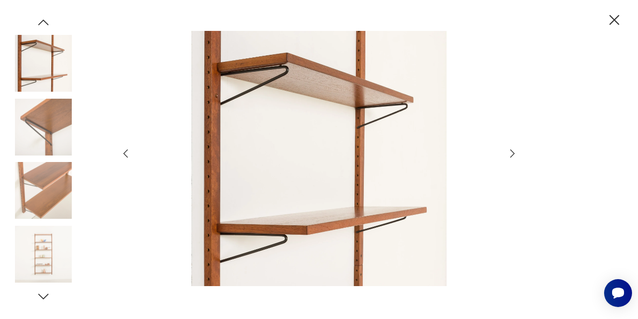
click at [512, 153] on icon "button" at bounding box center [512, 153] width 12 height 12
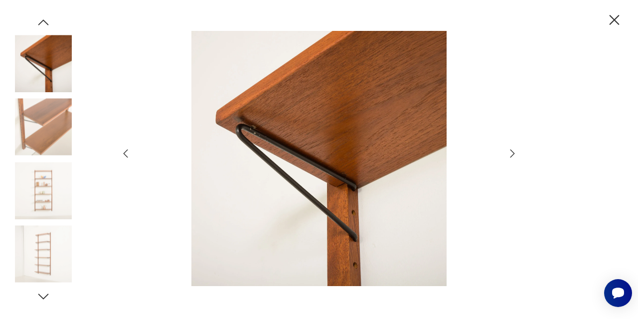
click at [512, 153] on icon "button" at bounding box center [512, 153] width 12 height 12
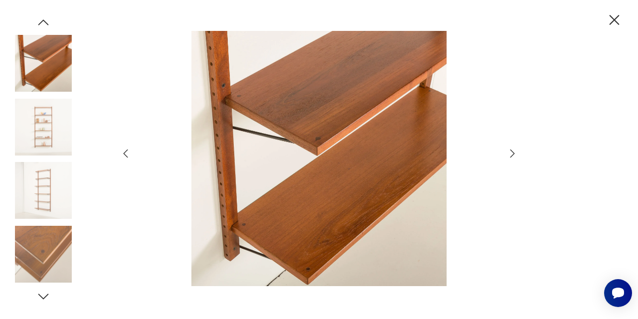
click at [512, 153] on icon "button" at bounding box center [512, 153] width 12 height 12
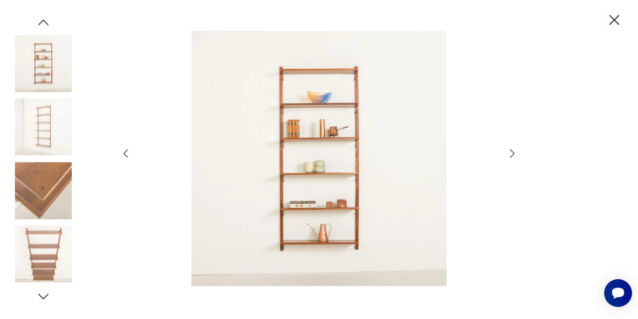
click at [515, 152] on icon "button" at bounding box center [512, 153] width 12 height 12
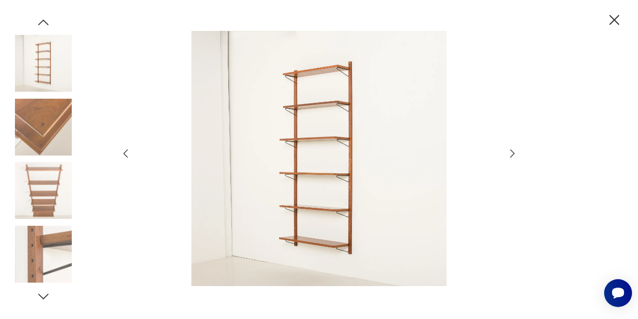
click at [613, 17] on icon "button" at bounding box center [613, 19] width 17 height 17
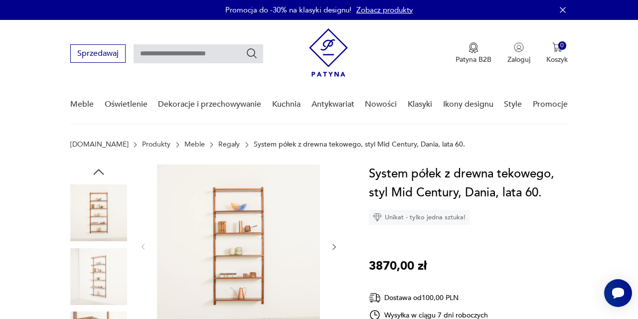
scroll to position [0, 0]
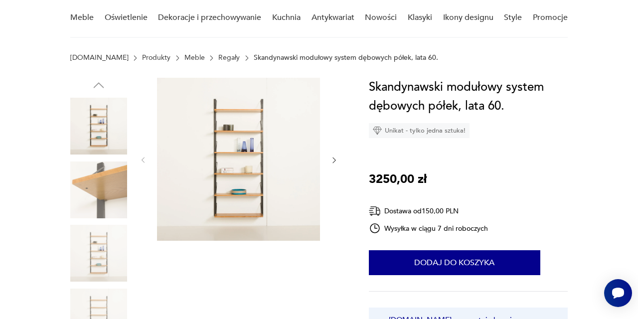
scroll to position [89, 0]
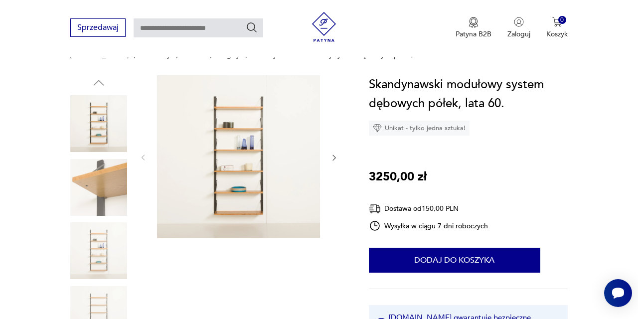
click at [269, 148] on img at bounding box center [238, 156] width 163 height 163
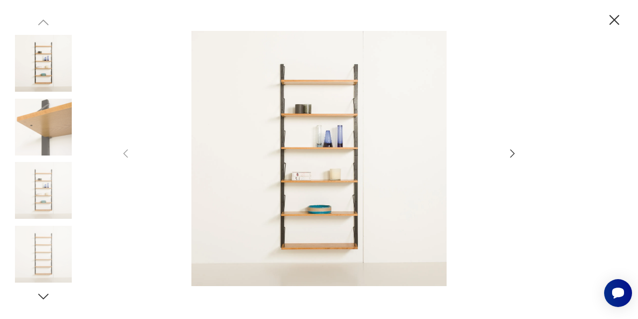
click at [509, 151] on icon "button" at bounding box center [512, 153] width 12 height 12
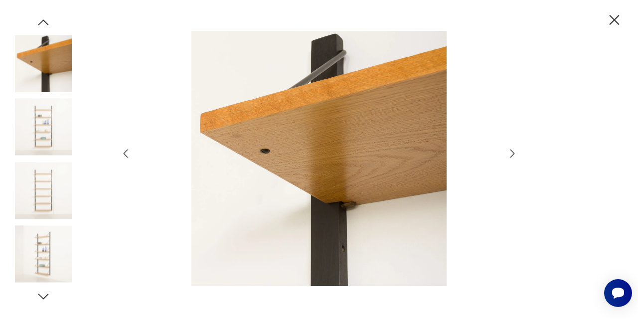
click at [509, 151] on icon "button" at bounding box center [512, 153] width 12 height 12
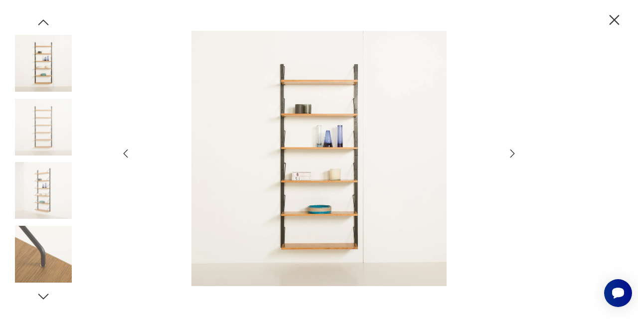
click at [509, 151] on icon "button" at bounding box center [512, 153] width 12 height 12
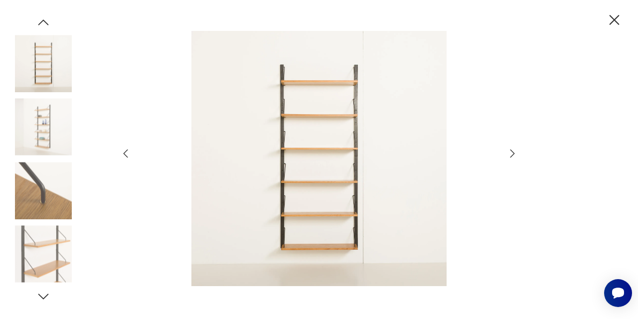
click at [509, 151] on icon "button" at bounding box center [512, 153] width 12 height 12
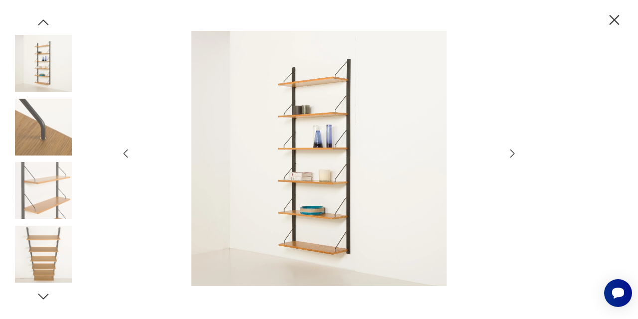
click at [509, 151] on icon "button" at bounding box center [512, 153] width 12 height 12
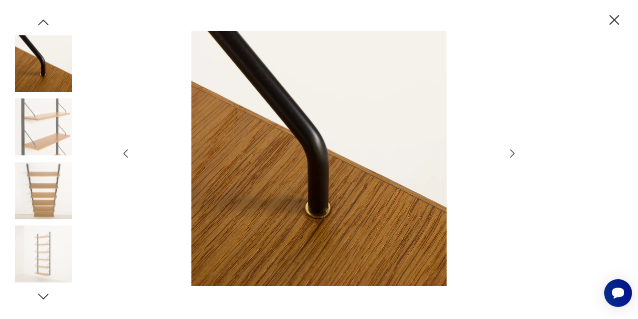
click at [509, 151] on icon "button" at bounding box center [512, 153] width 12 height 12
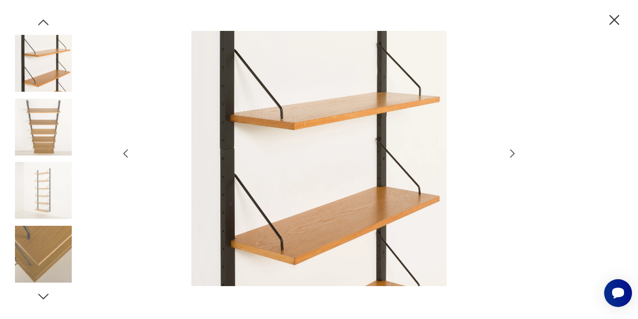
click at [510, 153] on icon "button" at bounding box center [512, 153] width 12 height 12
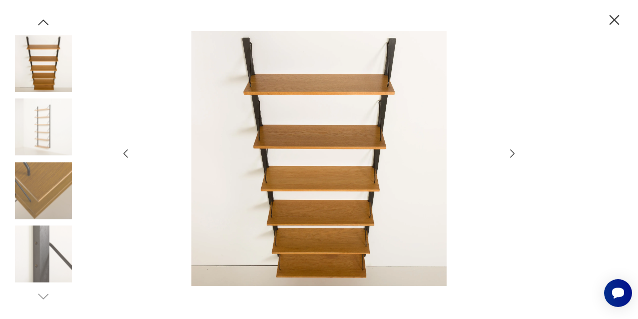
click at [510, 153] on icon "button" at bounding box center [512, 153] width 12 height 12
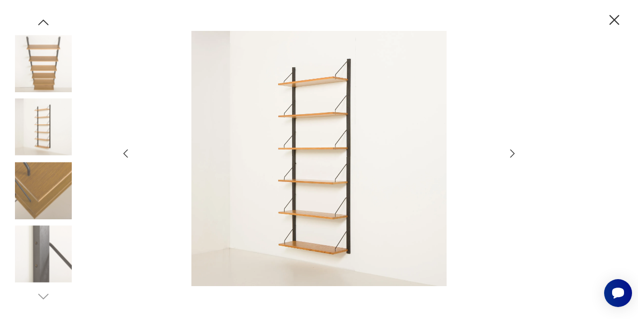
click at [510, 153] on icon "button" at bounding box center [512, 153] width 12 height 12
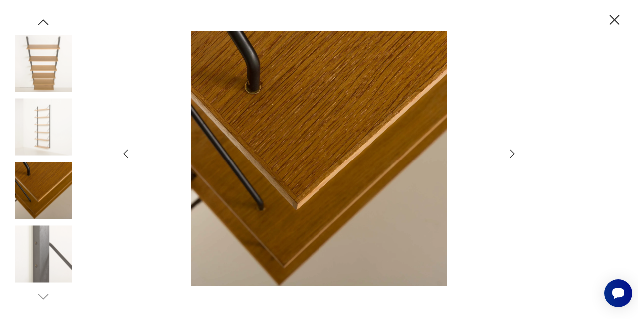
click at [512, 148] on icon "button" at bounding box center [512, 153] width 12 height 12
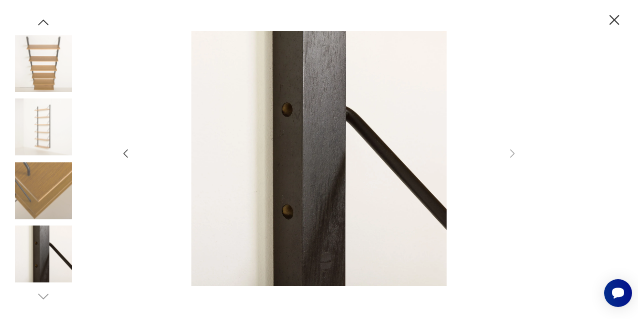
click at [611, 17] on icon "button" at bounding box center [614, 20] width 10 height 10
